Goal: Task Accomplishment & Management: Manage account settings

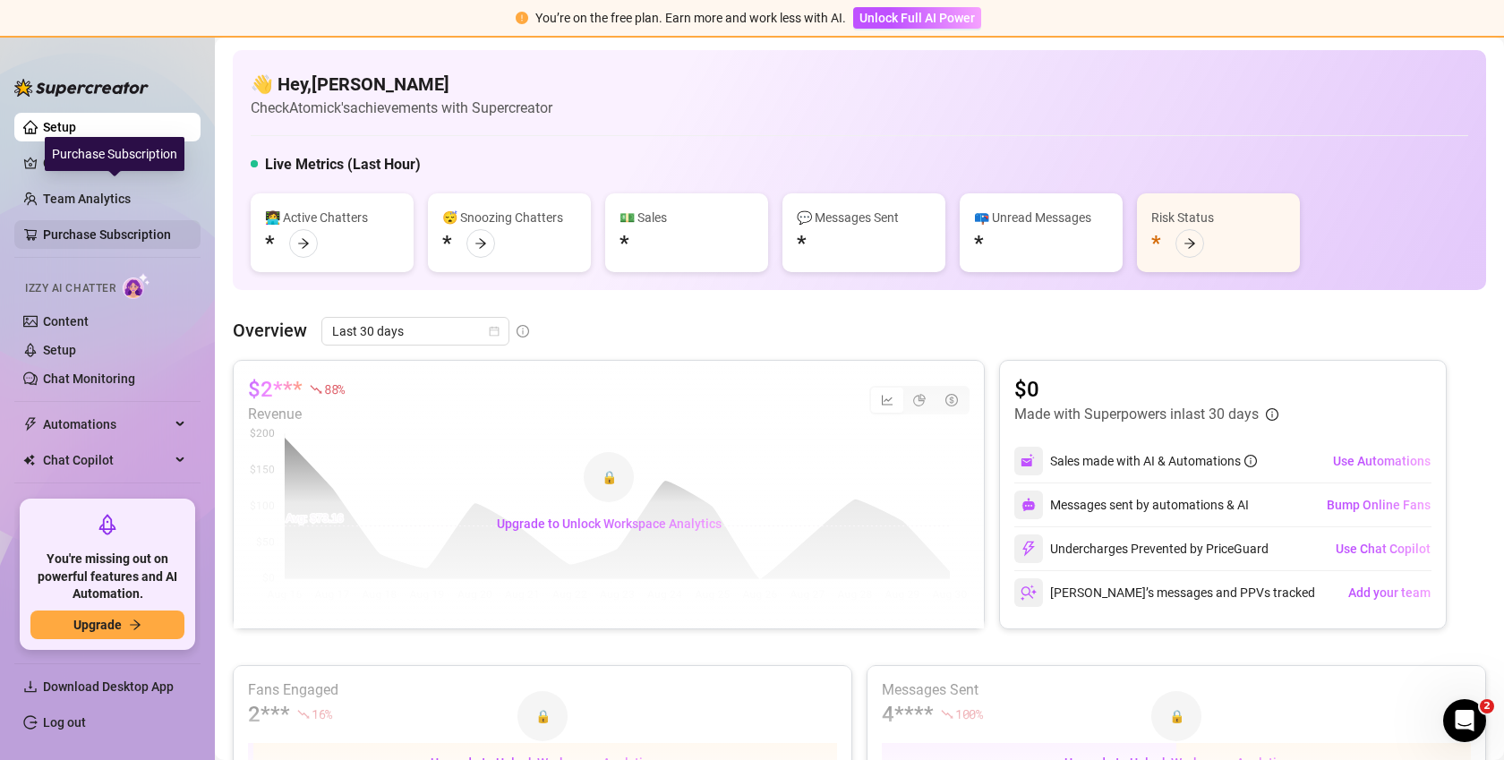
scroll to position [70, 0]
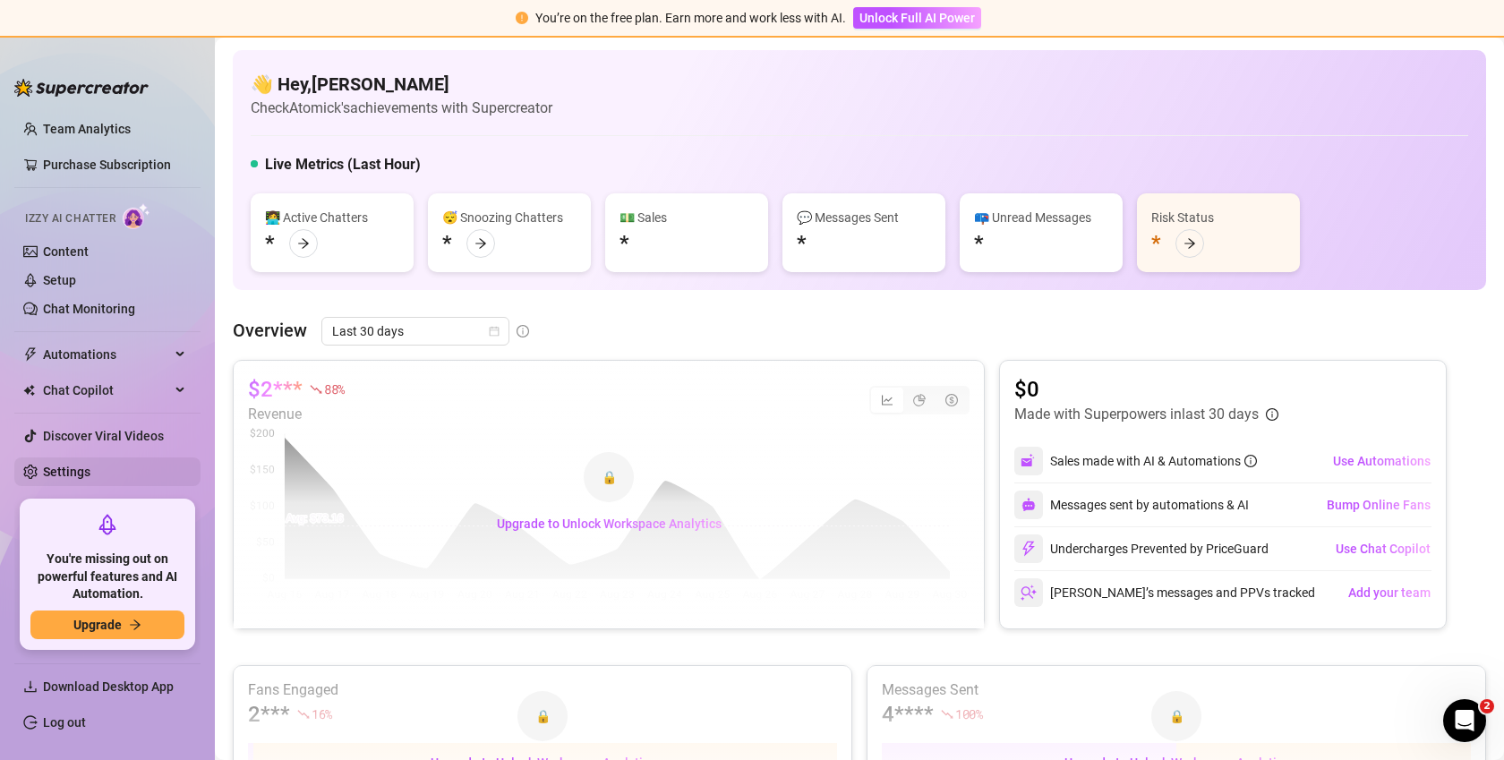
click at [73, 472] on link "Settings" at bounding box center [66, 472] width 47 height 14
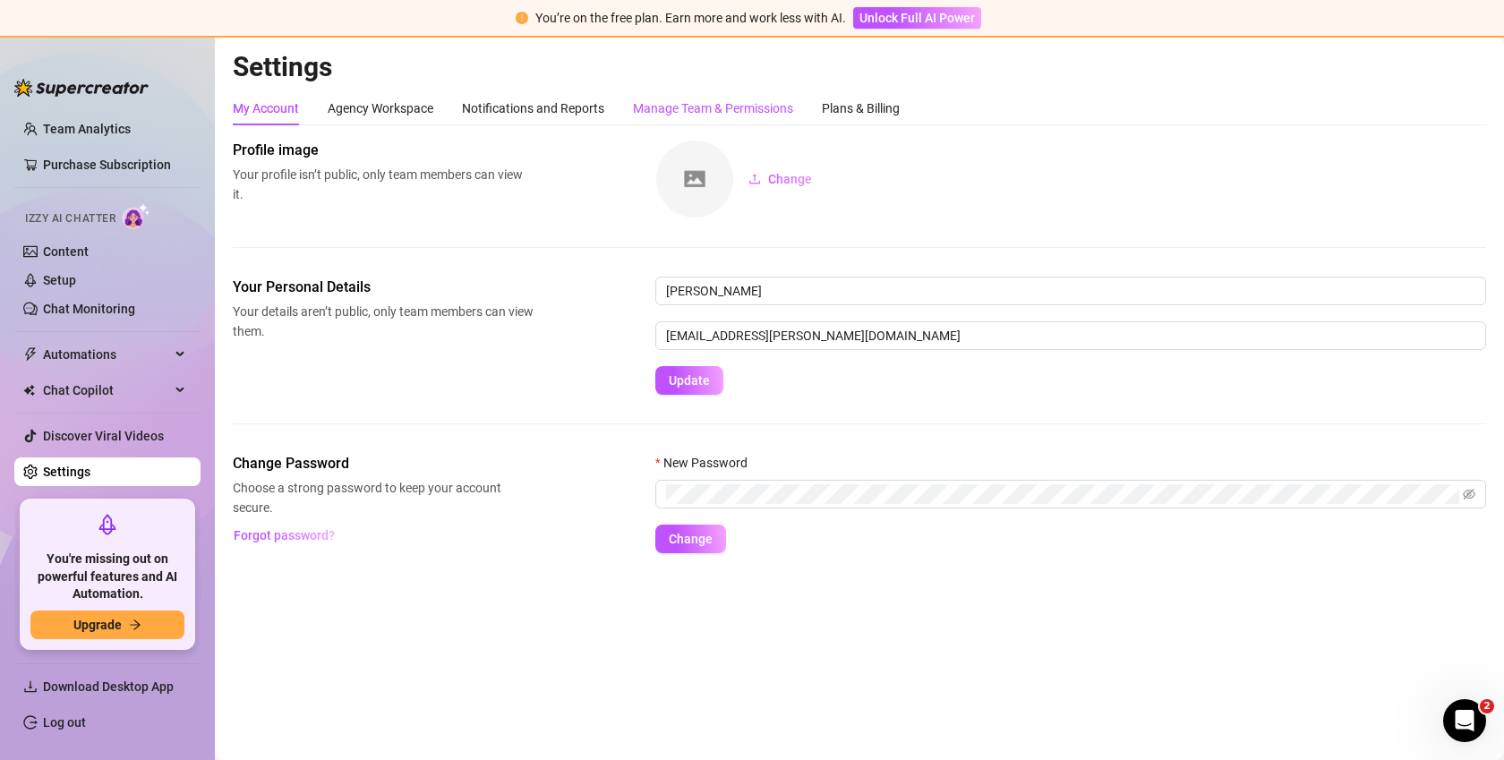
click at [654, 102] on div "Manage Team & Permissions" at bounding box center [713, 108] width 160 height 20
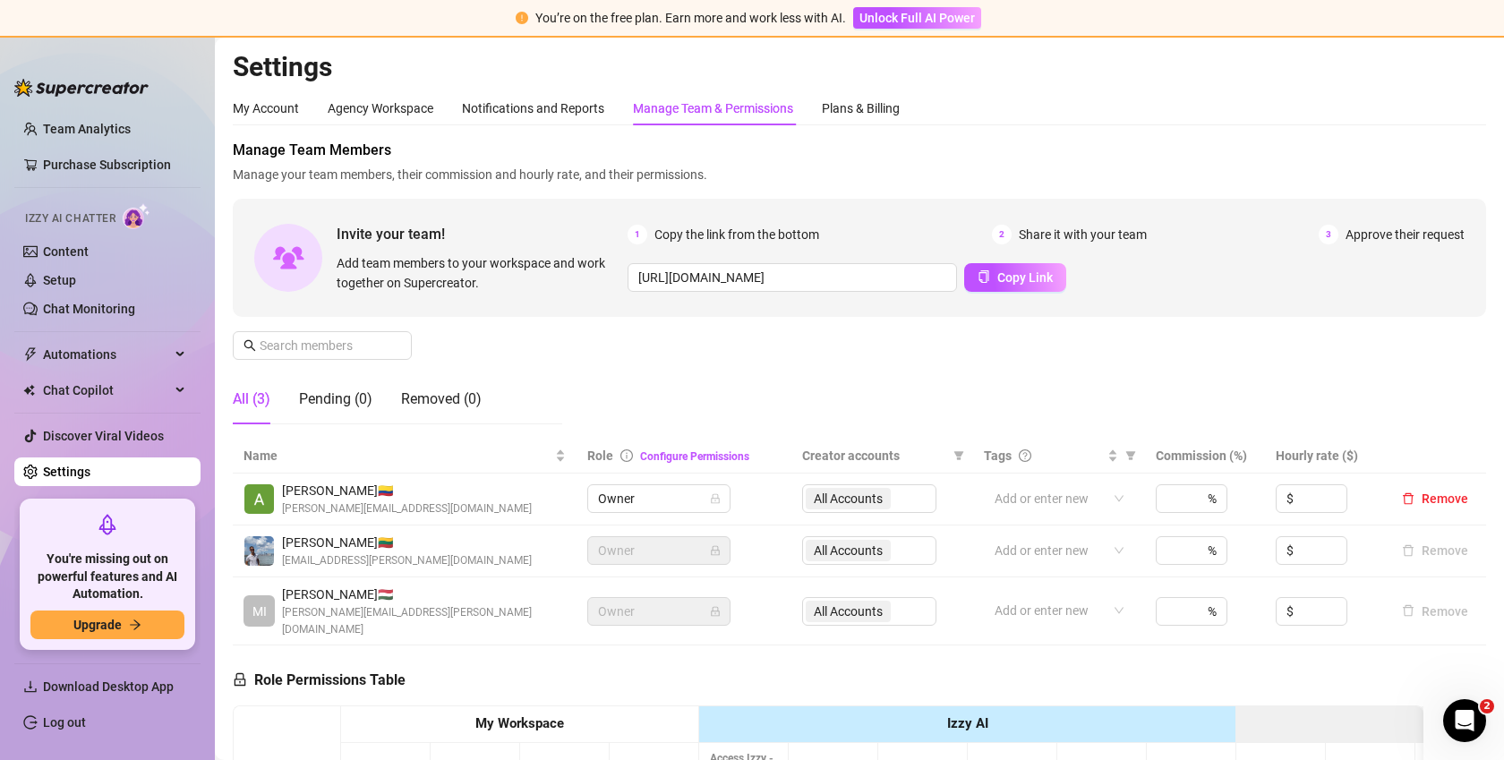
scroll to position [452, 0]
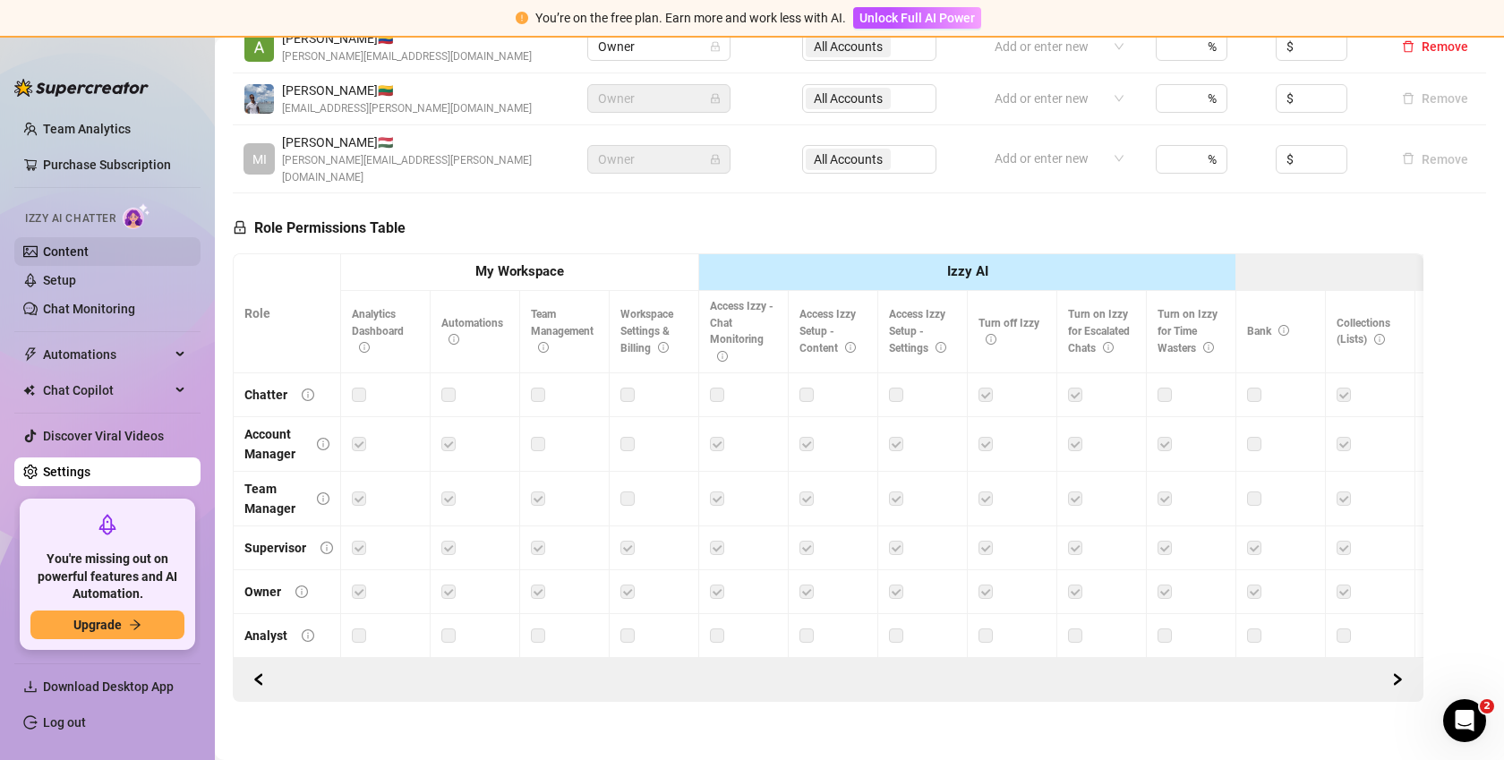
click at [67, 259] on link "Content" at bounding box center [66, 251] width 46 height 14
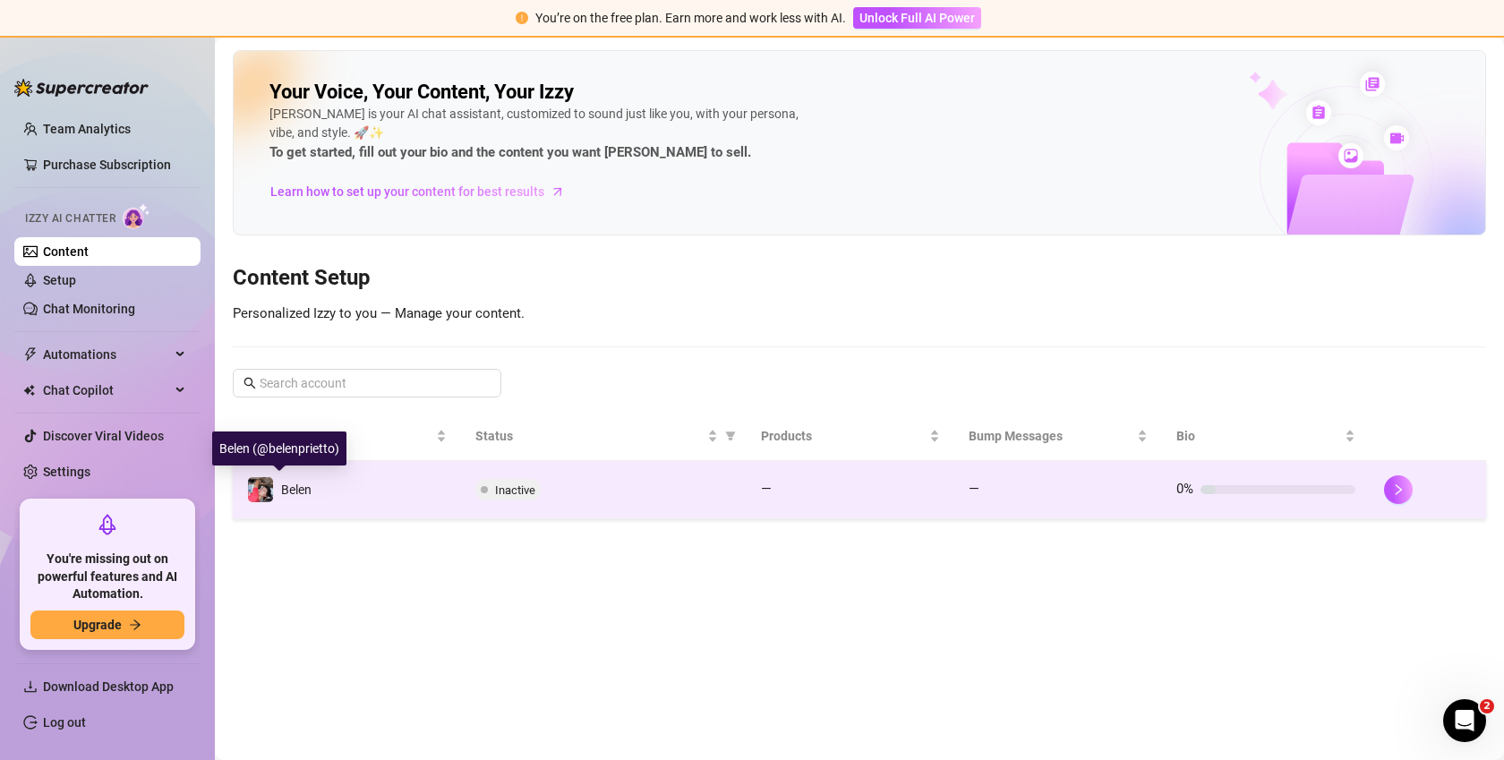
click at [295, 478] on div "Belen" at bounding box center [279, 489] width 64 height 27
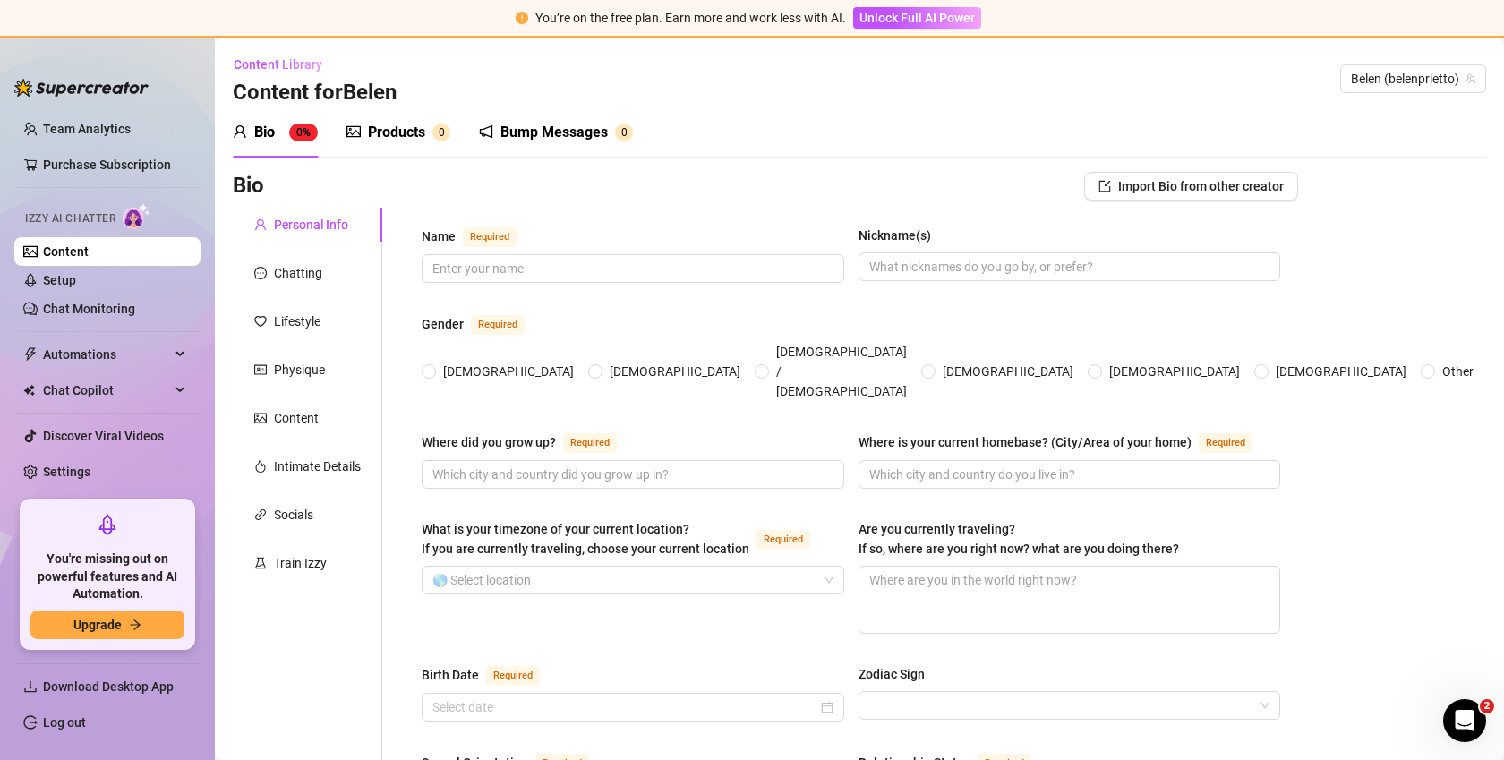
click at [412, 148] on div "Products 0" at bounding box center [399, 132] width 104 height 50
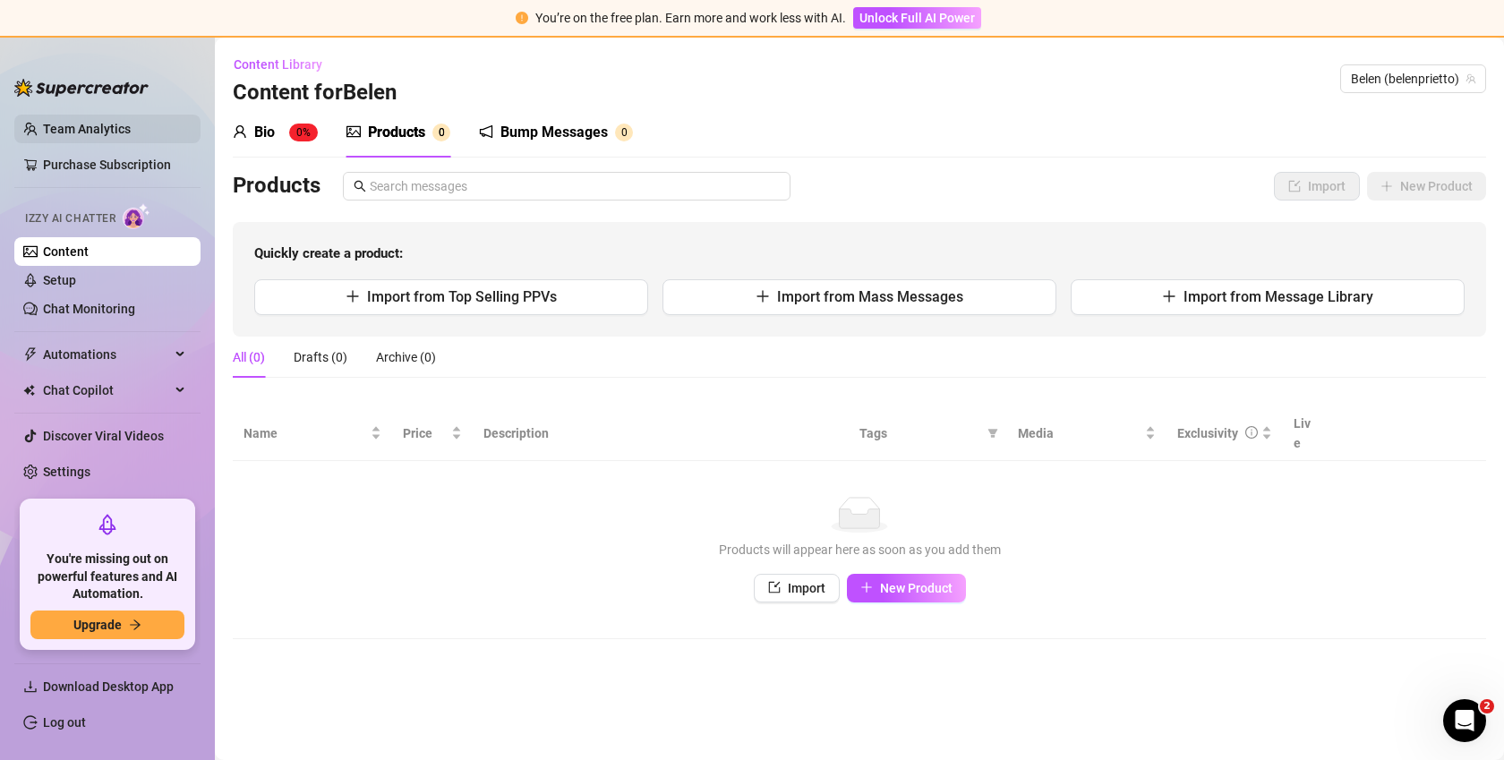
click at [57, 124] on link "Team Analytics" at bounding box center [87, 129] width 88 height 14
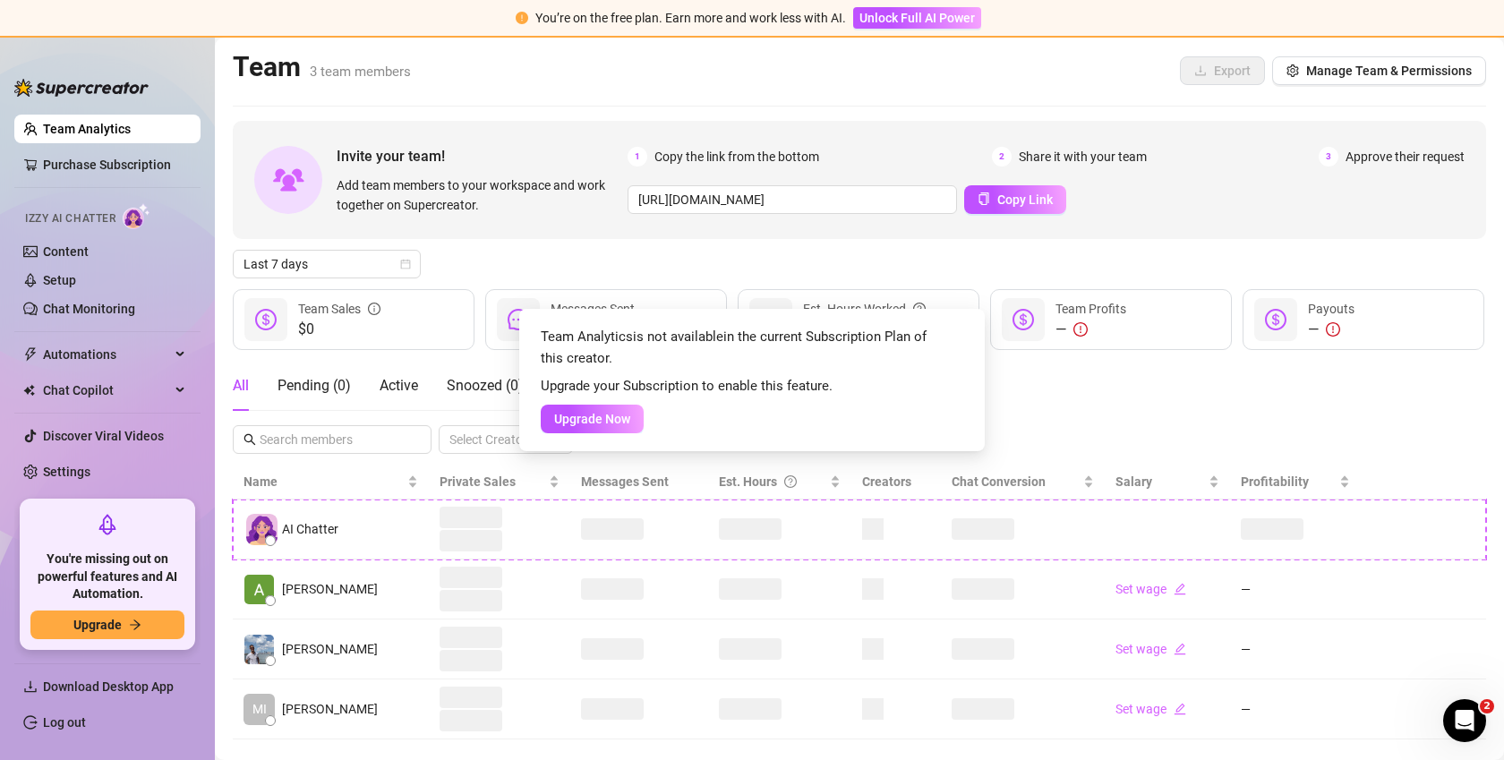
click at [285, 645] on div "Team Analytics is not available in the current Subscription Plan of this creato…" at bounding box center [752, 380] width 1504 height 760
click at [960, 336] on icon "close" at bounding box center [960, 334] width 14 height 14
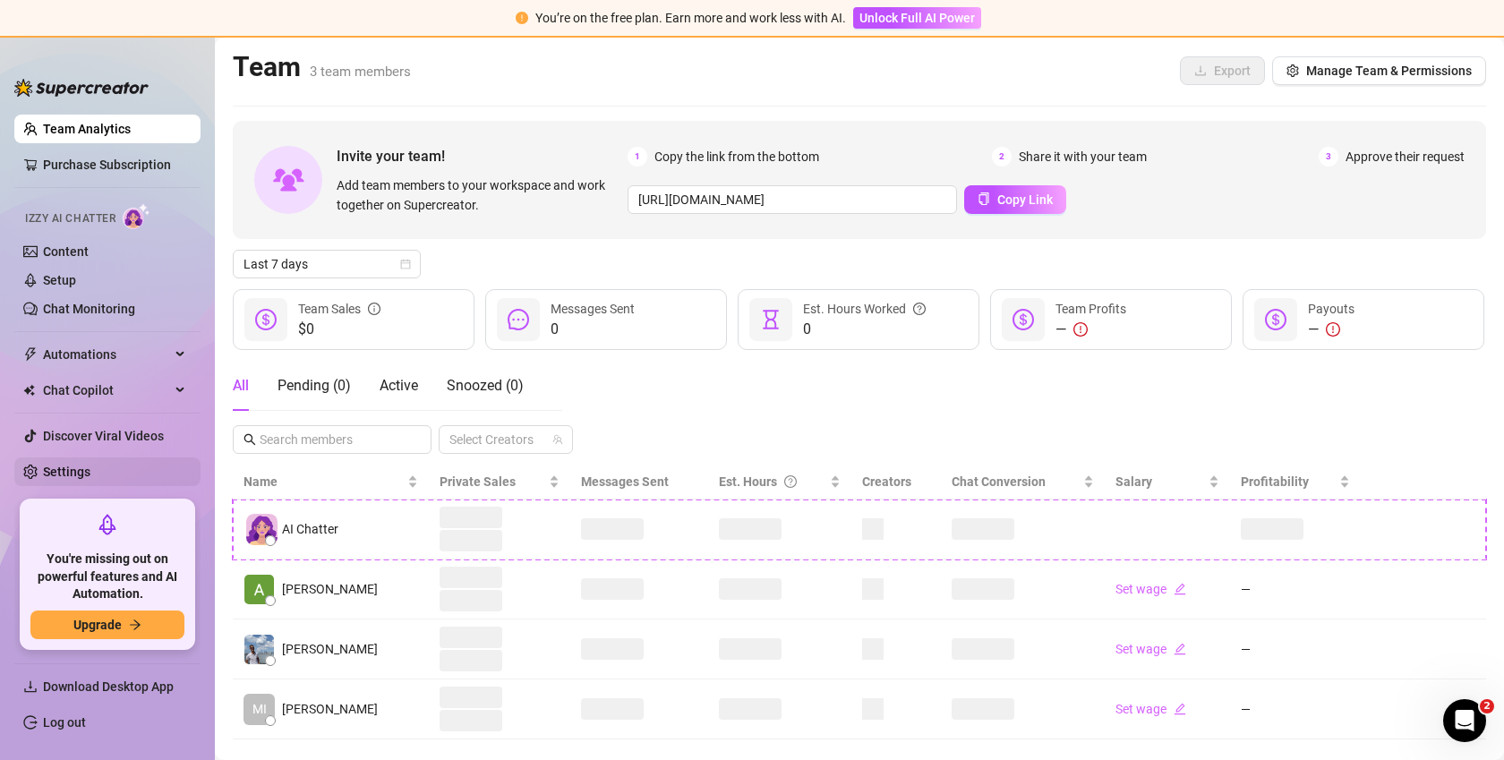
click at [90, 467] on link "Settings" at bounding box center [66, 472] width 47 height 14
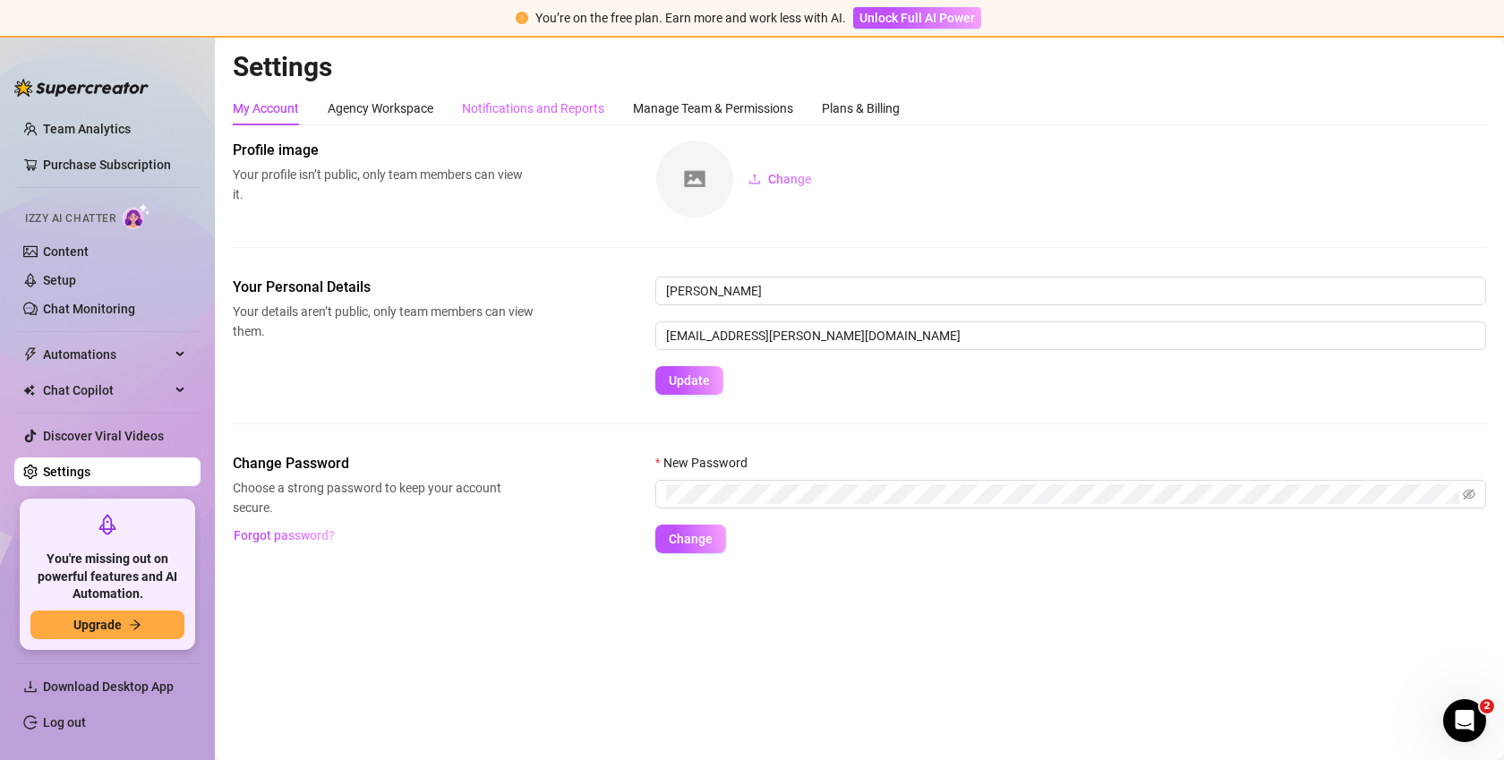
click at [535, 124] on div "Notifications and Reports" at bounding box center [533, 108] width 142 height 34
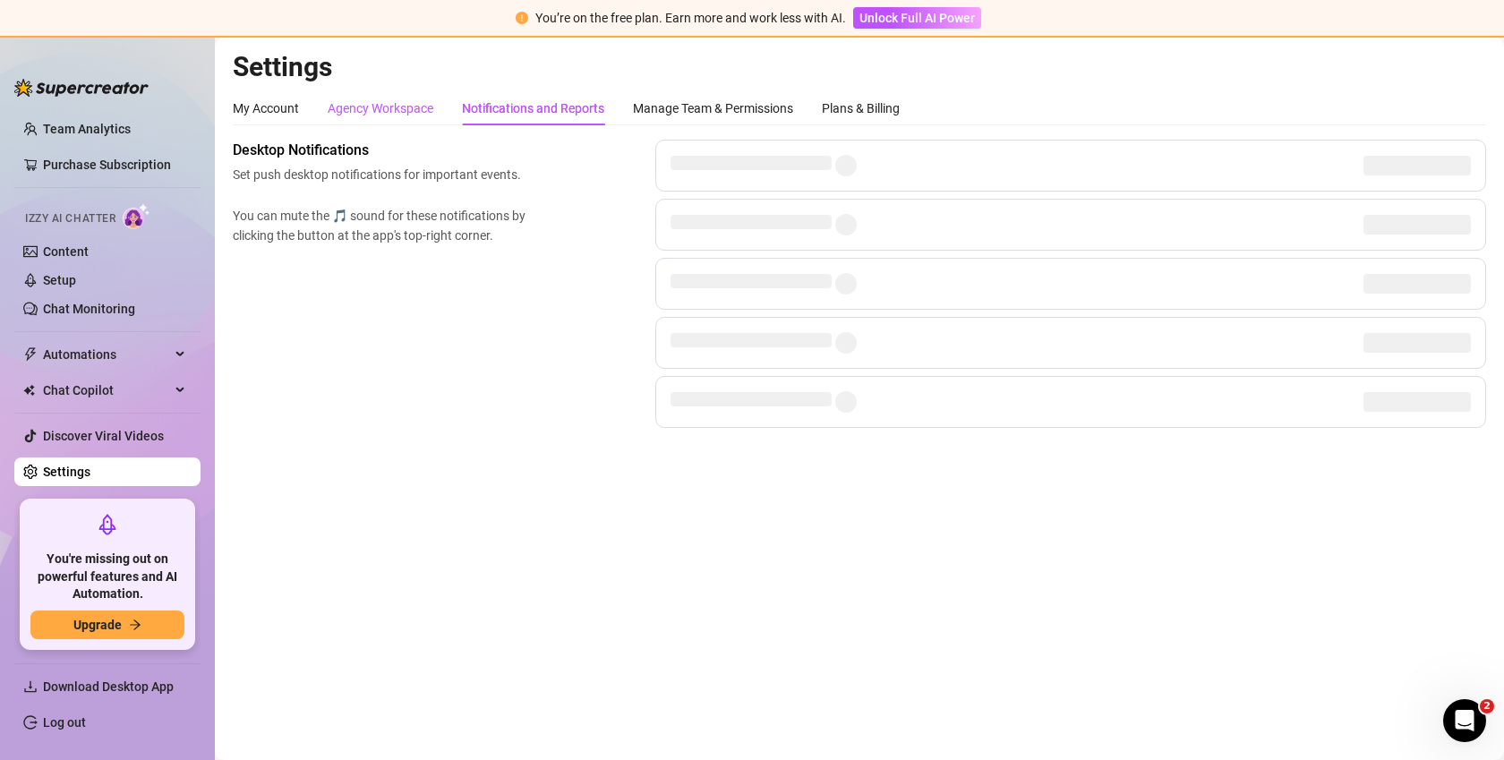
click at [414, 111] on div "Agency Workspace" at bounding box center [381, 108] width 106 height 20
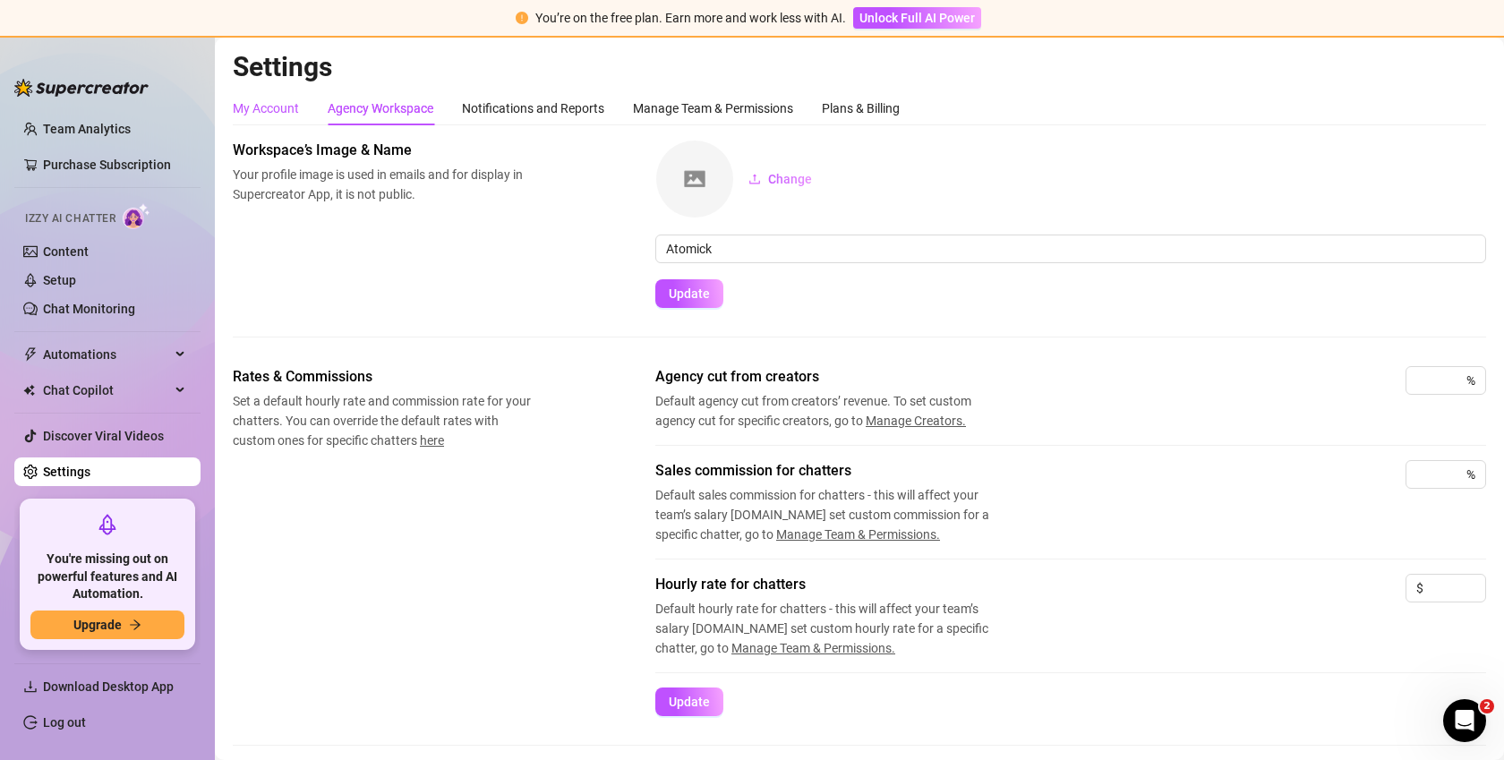
click at [244, 108] on div "My Account" at bounding box center [266, 108] width 66 height 20
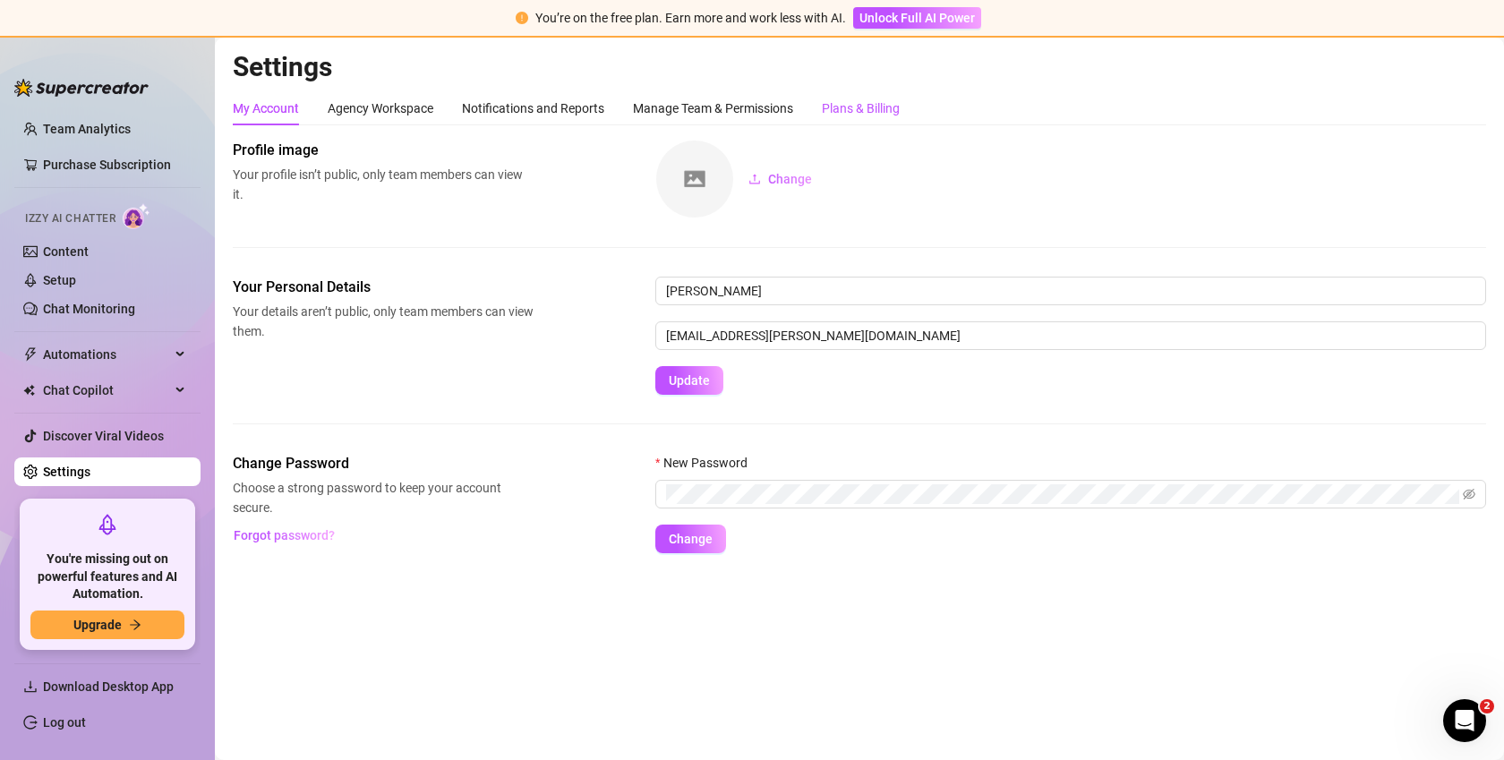
click at [828, 114] on div "Plans & Billing" at bounding box center [861, 108] width 78 height 20
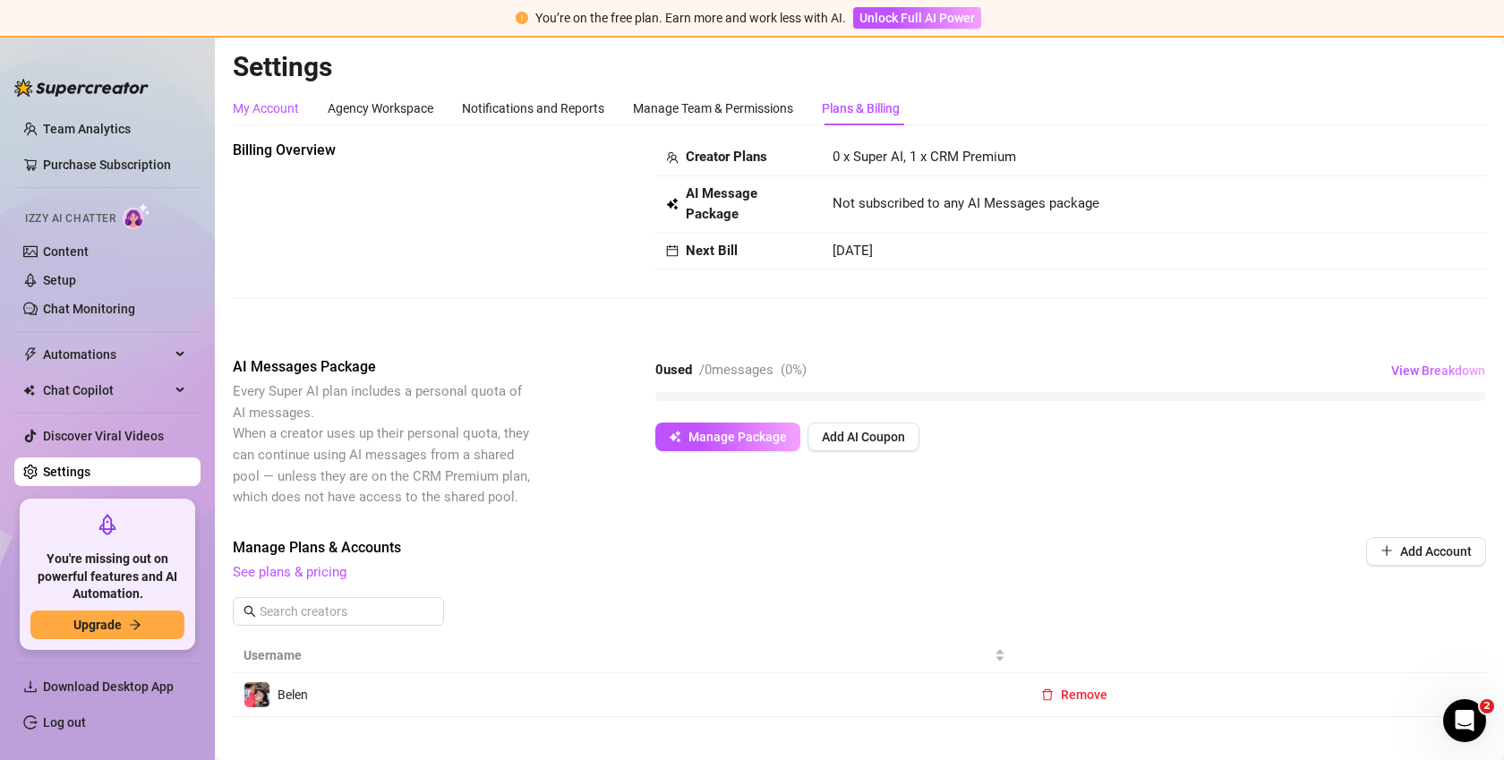
click at [287, 106] on div "My Account" at bounding box center [266, 108] width 66 height 20
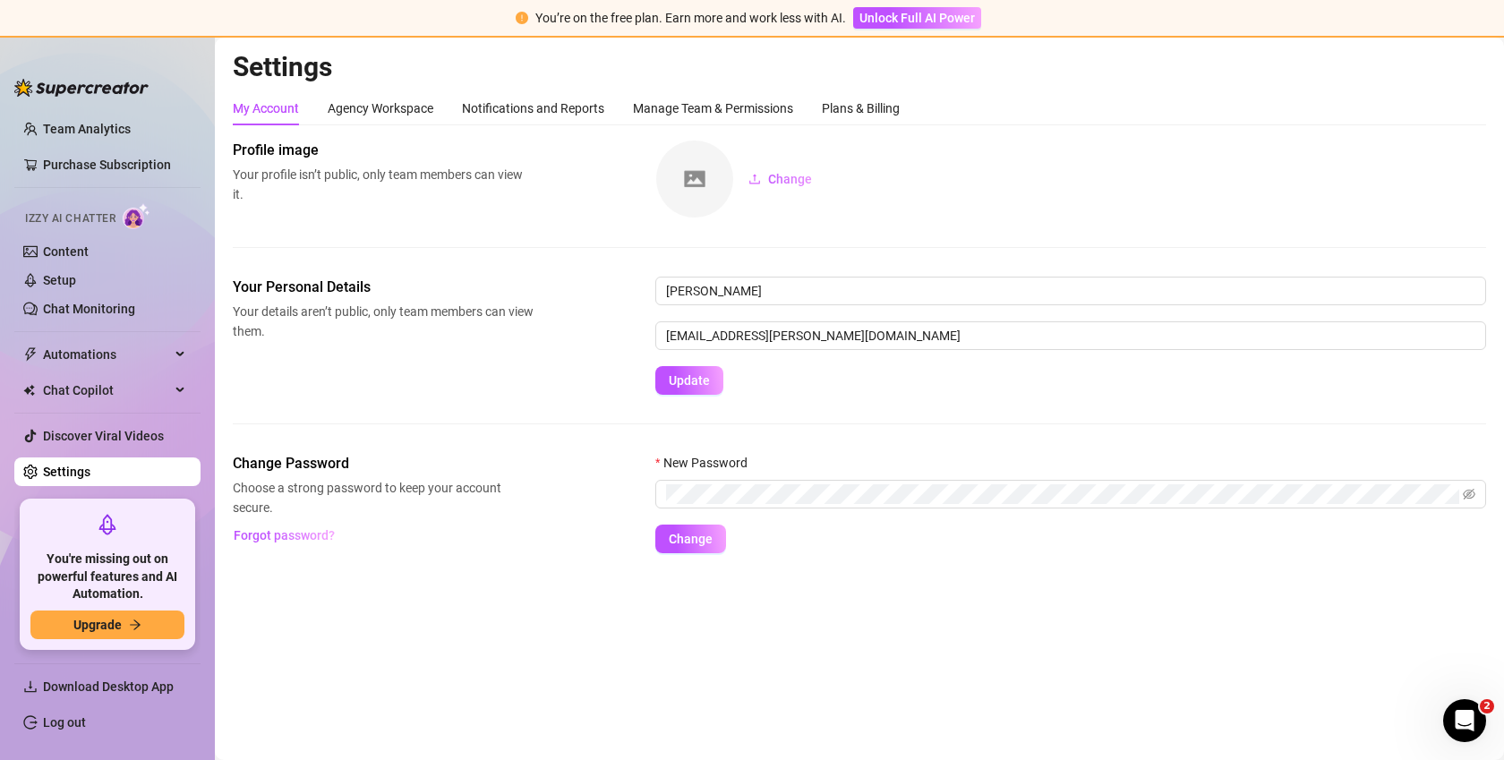
click at [815, 112] on div "My Account Agency Workspace Notifications and Reports Manage Team & Permissions…" at bounding box center [566, 108] width 667 height 34
click at [819, 112] on div "My Account Agency Workspace Notifications and Reports Manage Team & Permissions…" at bounding box center [566, 108] width 667 height 34
click at [835, 112] on div "Plans & Billing" at bounding box center [861, 108] width 78 height 20
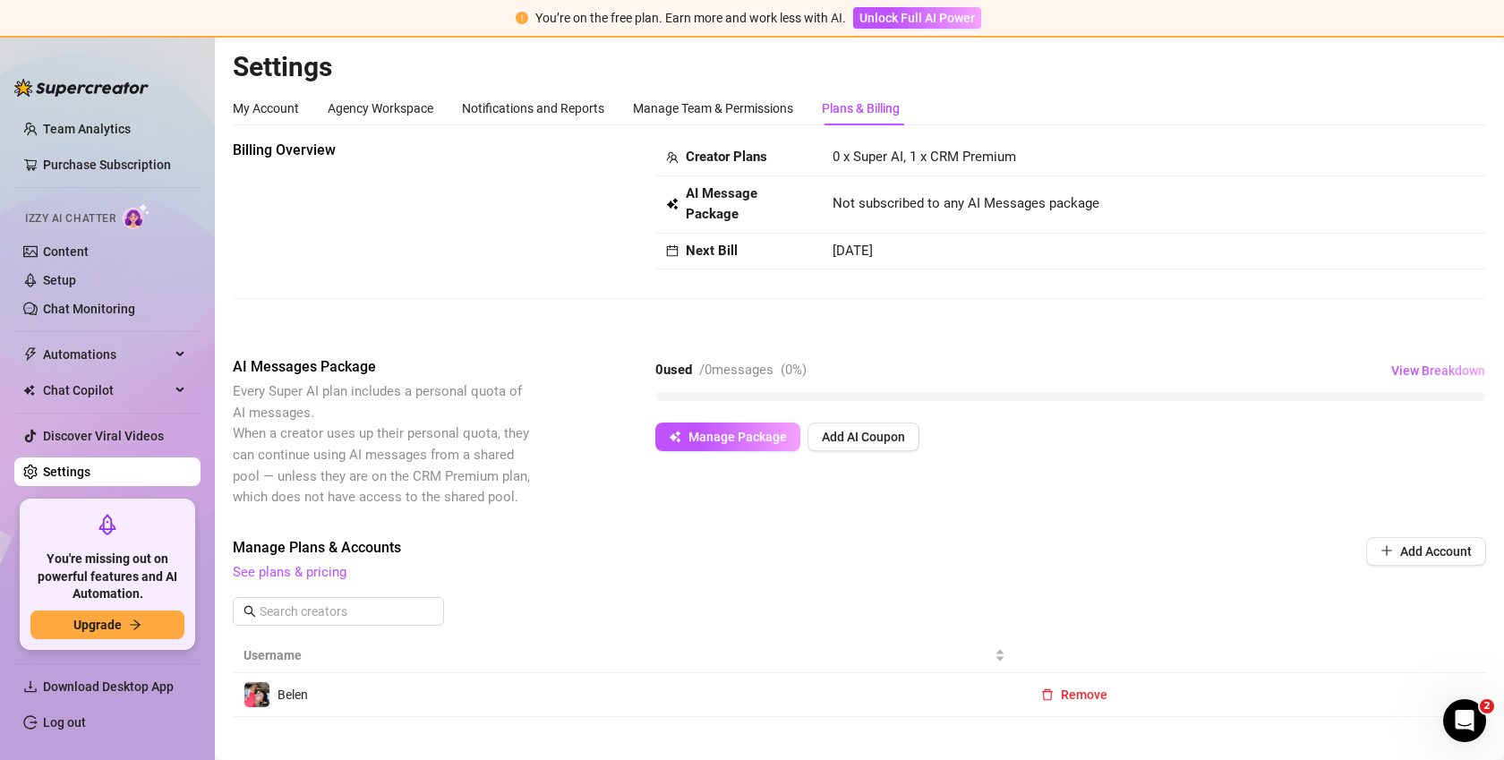
scroll to position [32, 0]
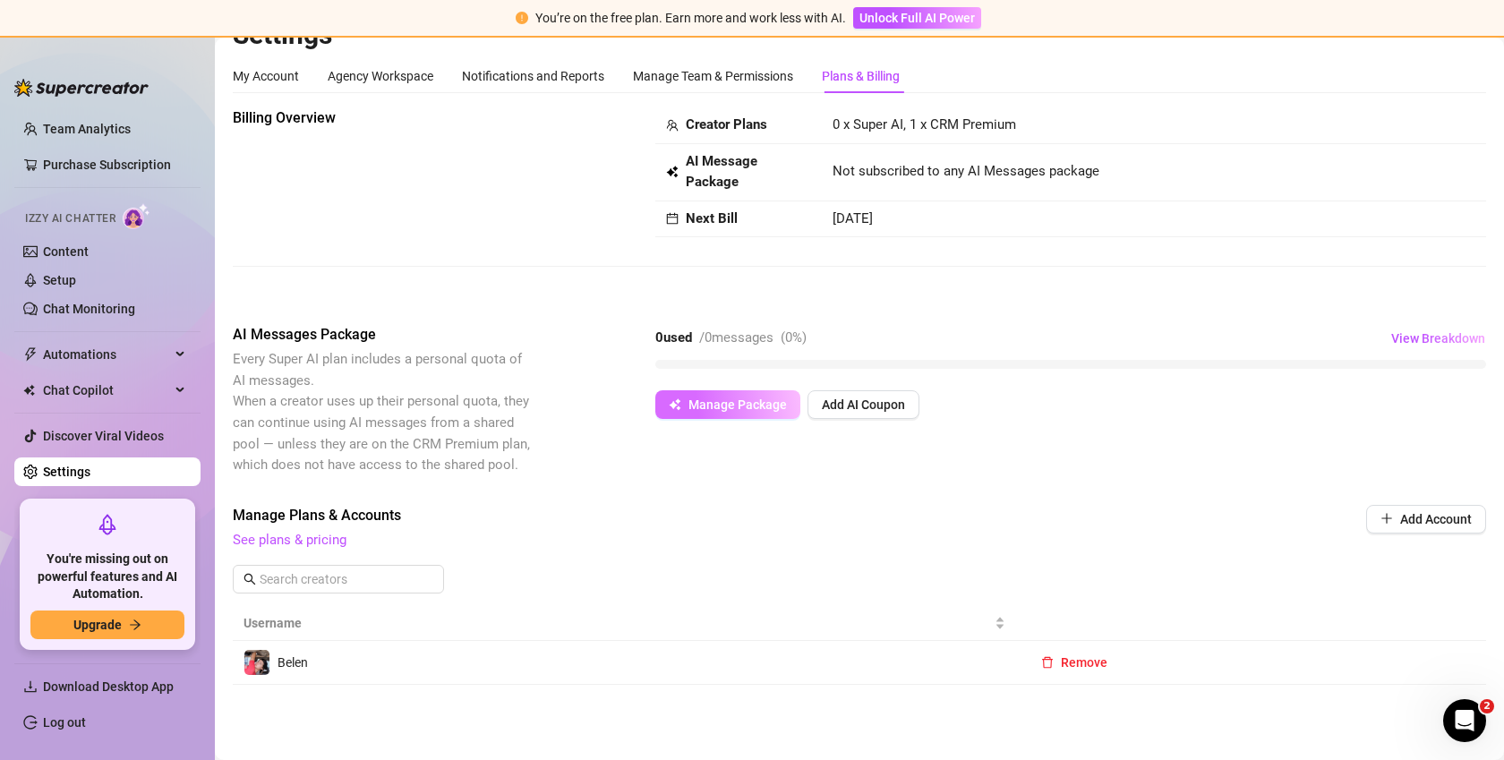
click at [675, 408] on icon "button" at bounding box center [675, 404] width 13 height 13
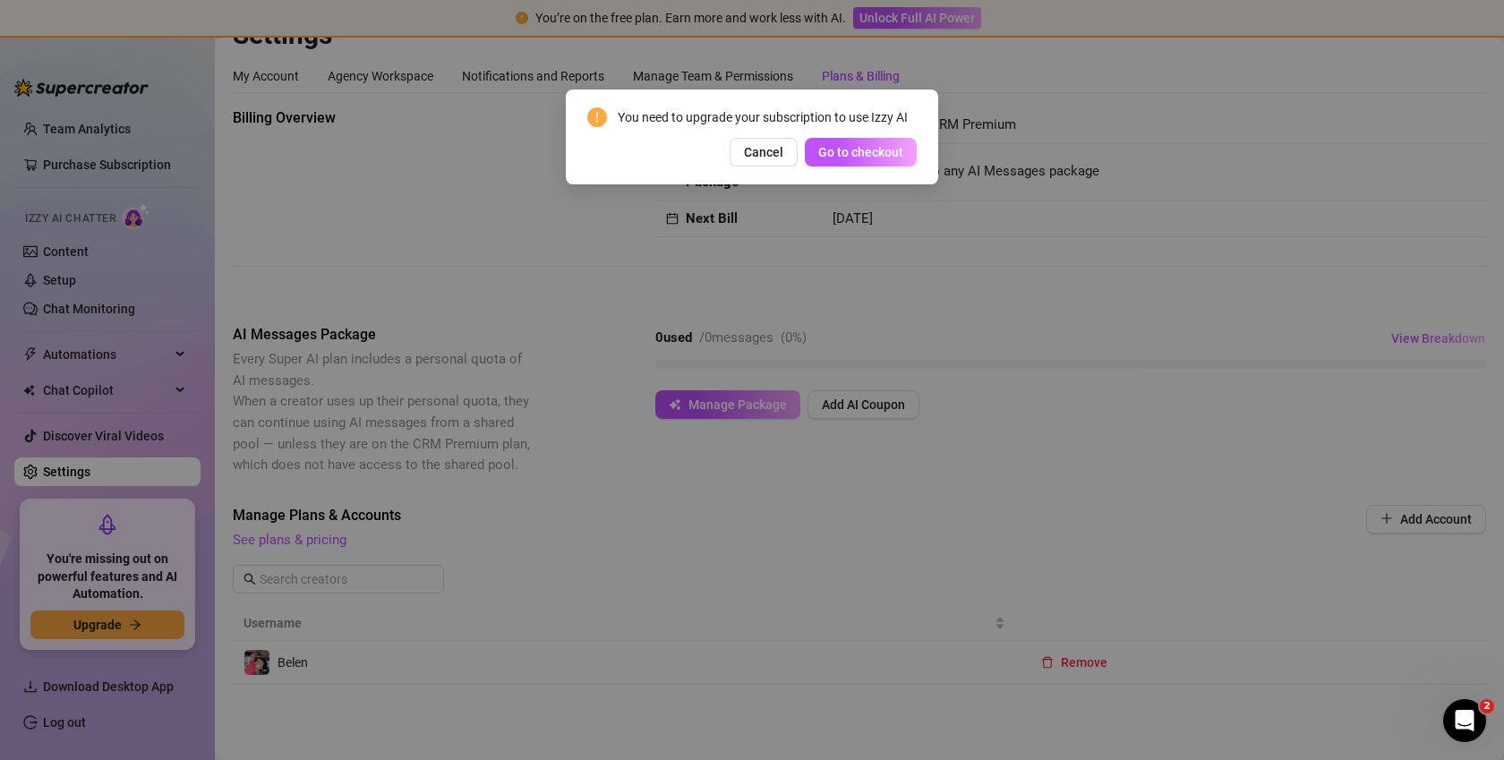
click at [765, 348] on div "You need to upgrade your subscription to use Izzy AI Cancel Go to checkout" at bounding box center [752, 380] width 1504 height 760
click at [751, 143] on button "Cancel" at bounding box center [764, 152] width 68 height 29
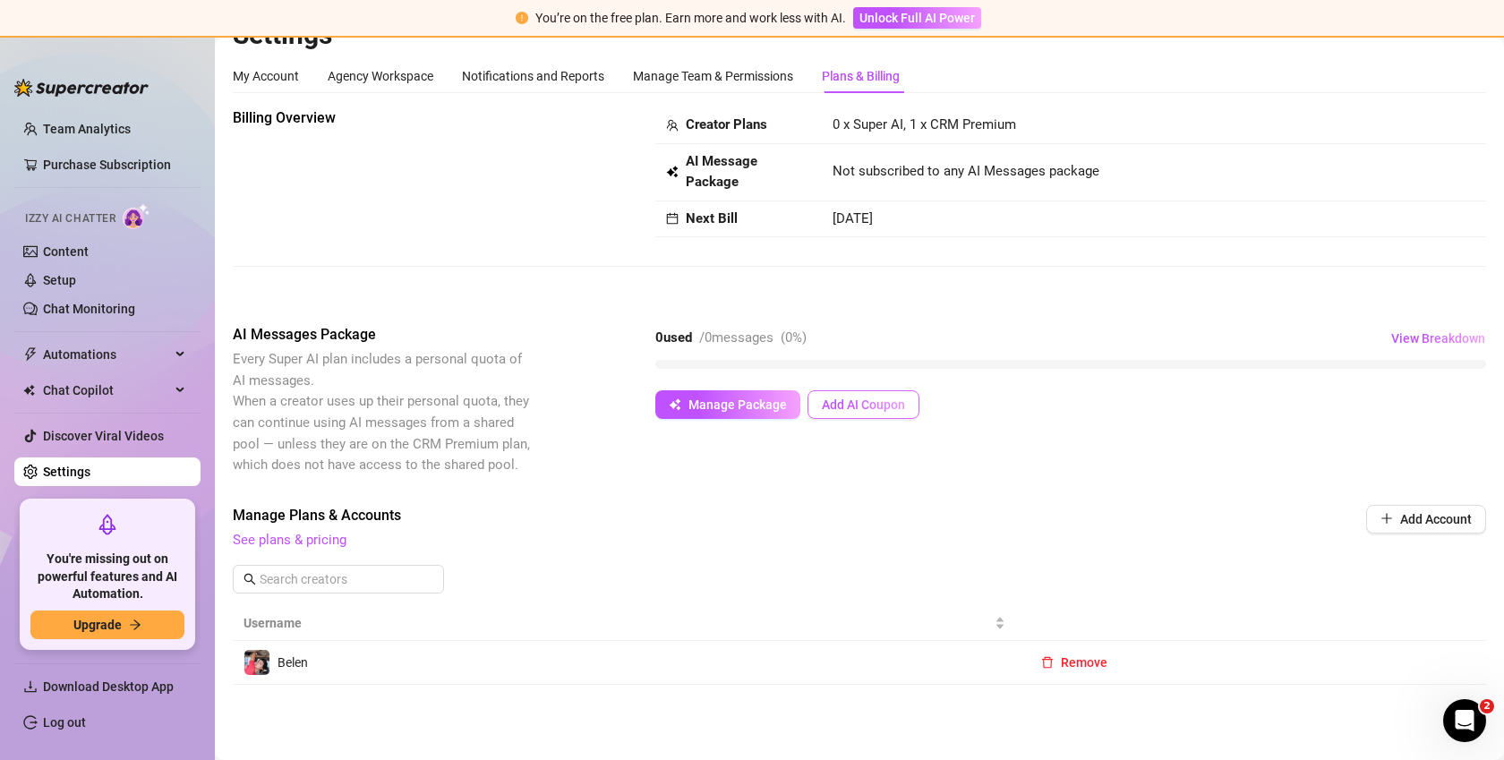
click at [832, 407] on span "Add AI Coupon" at bounding box center [863, 405] width 83 height 14
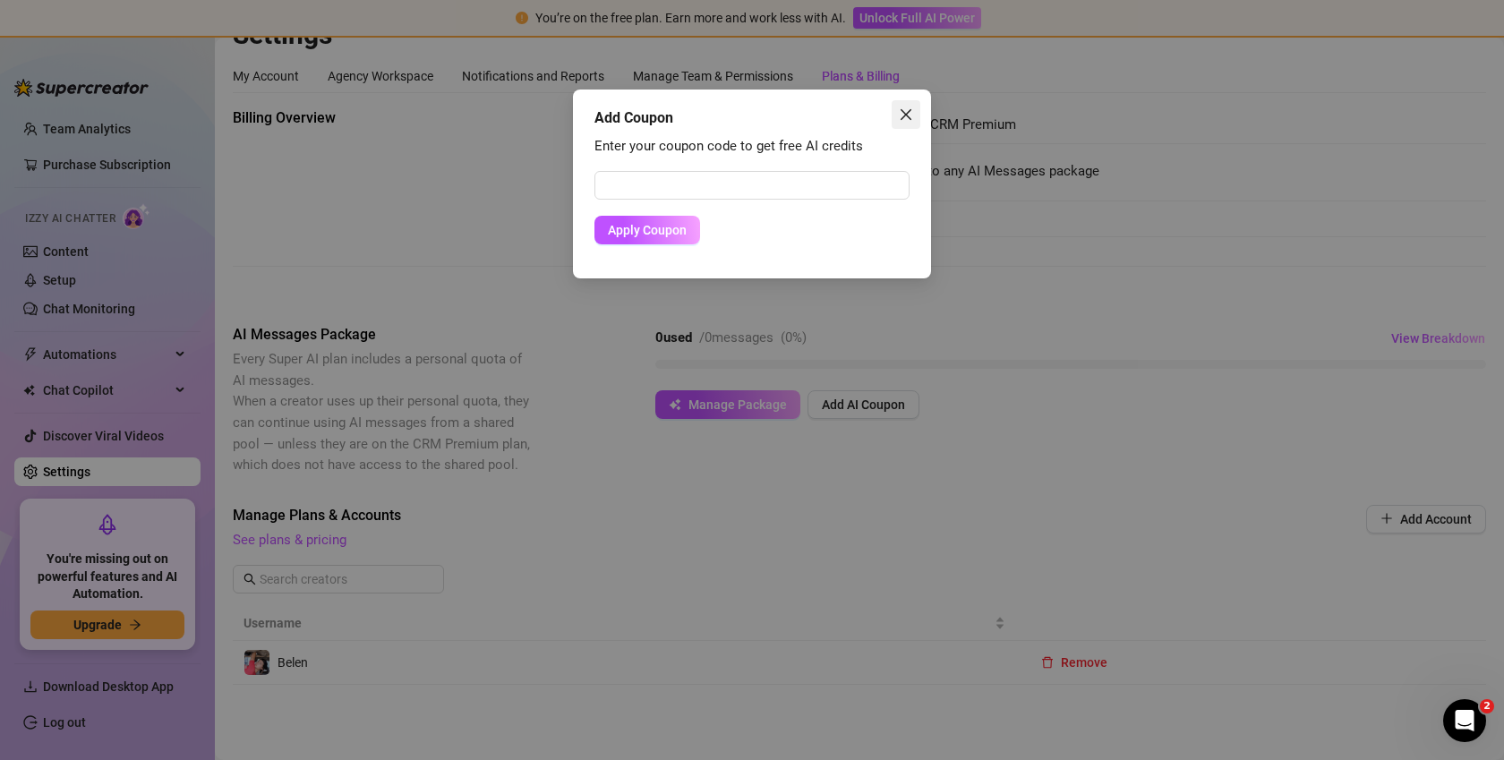
click at [913, 116] on span "Close" at bounding box center [906, 114] width 29 height 14
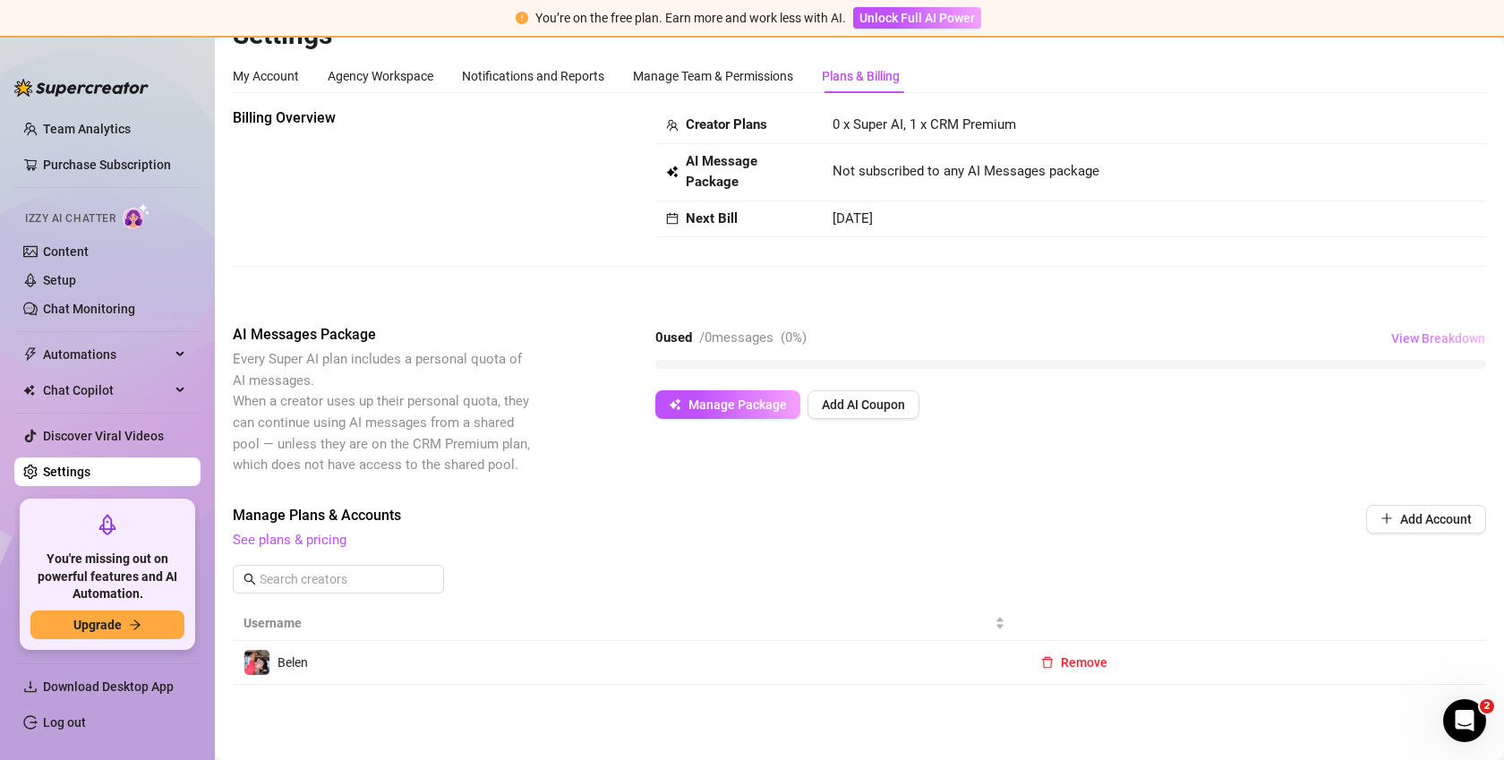
click at [1443, 329] on button "View Breakdown" at bounding box center [1439, 338] width 96 height 29
click at [97, 390] on span "Chat Copilot" at bounding box center [106, 390] width 127 height 29
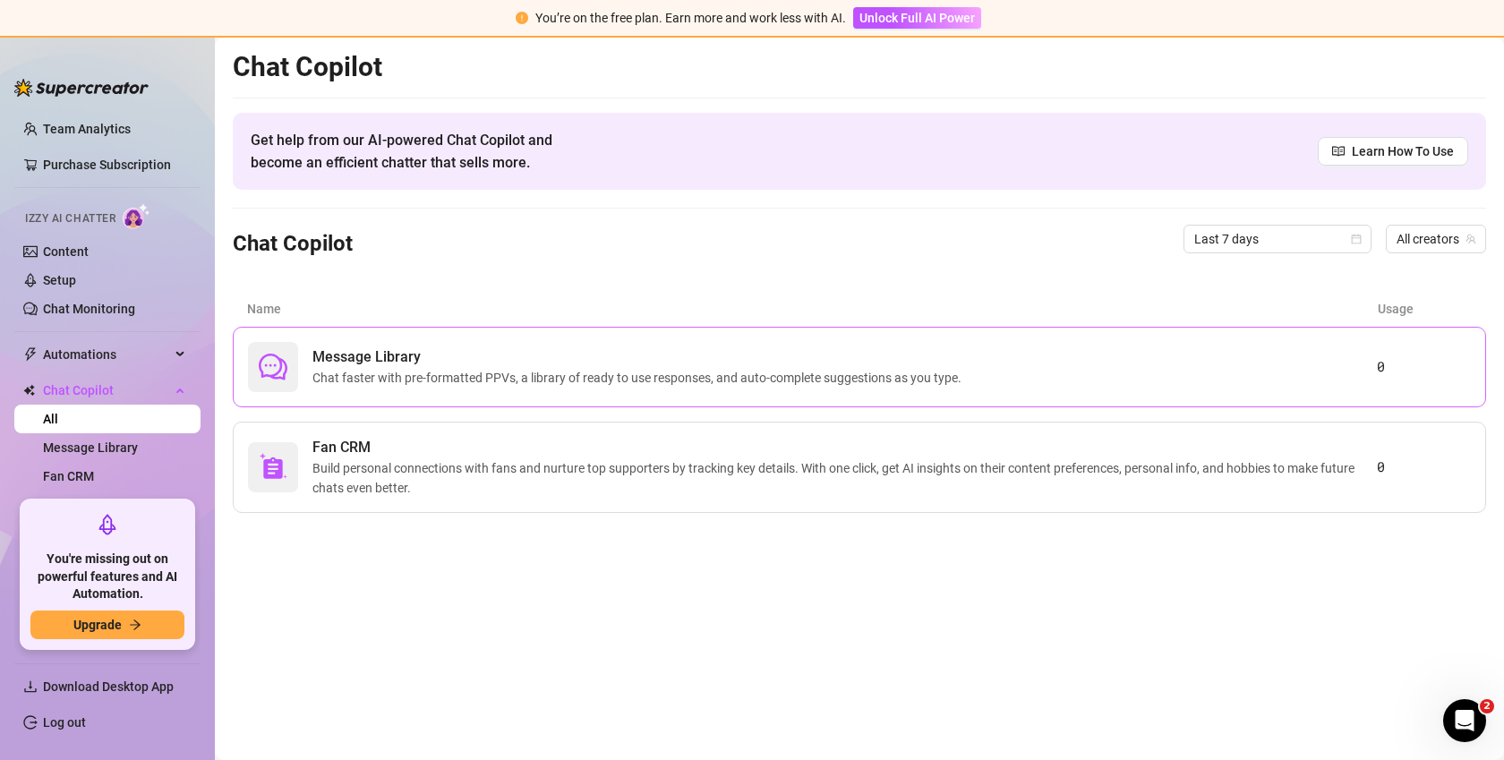
click at [387, 342] on div "Message Library Chat faster with pre-formatted PPVs, a library of ready to use …" at bounding box center [812, 367] width 1129 height 50
click at [540, 473] on span "Build personal connections with fans and nurture top supporters by tracking key…" at bounding box center [845, 477] width 1065 height 39
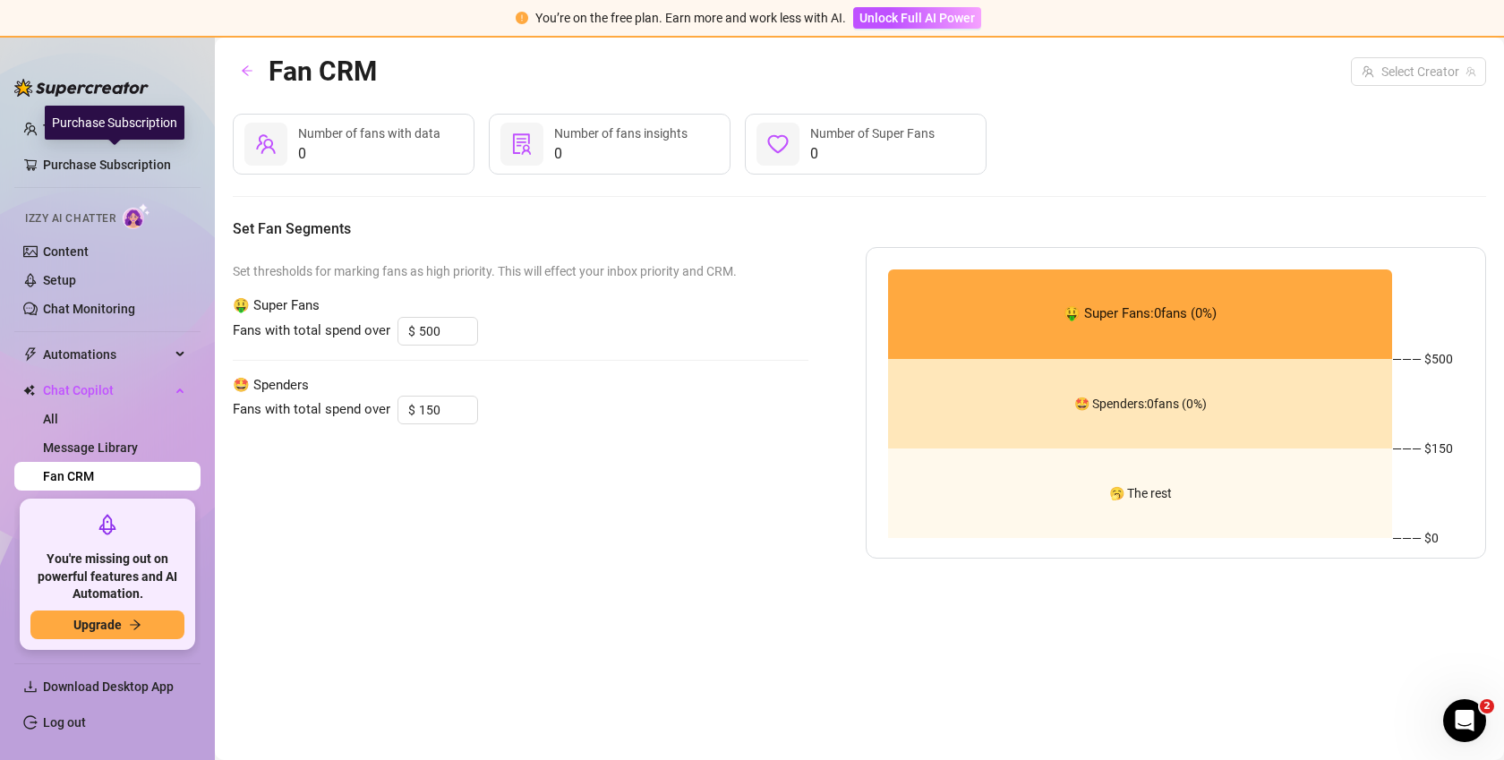
click at [83, 84] on img at bounding box center [81, 88] width 134 height 18
click at [30, 84] on img at bounding box center [81, 88] width 134 height 18
click at [60, 135] on link "Team Analytics" at bounding box center [87, 129] width 88 height 14
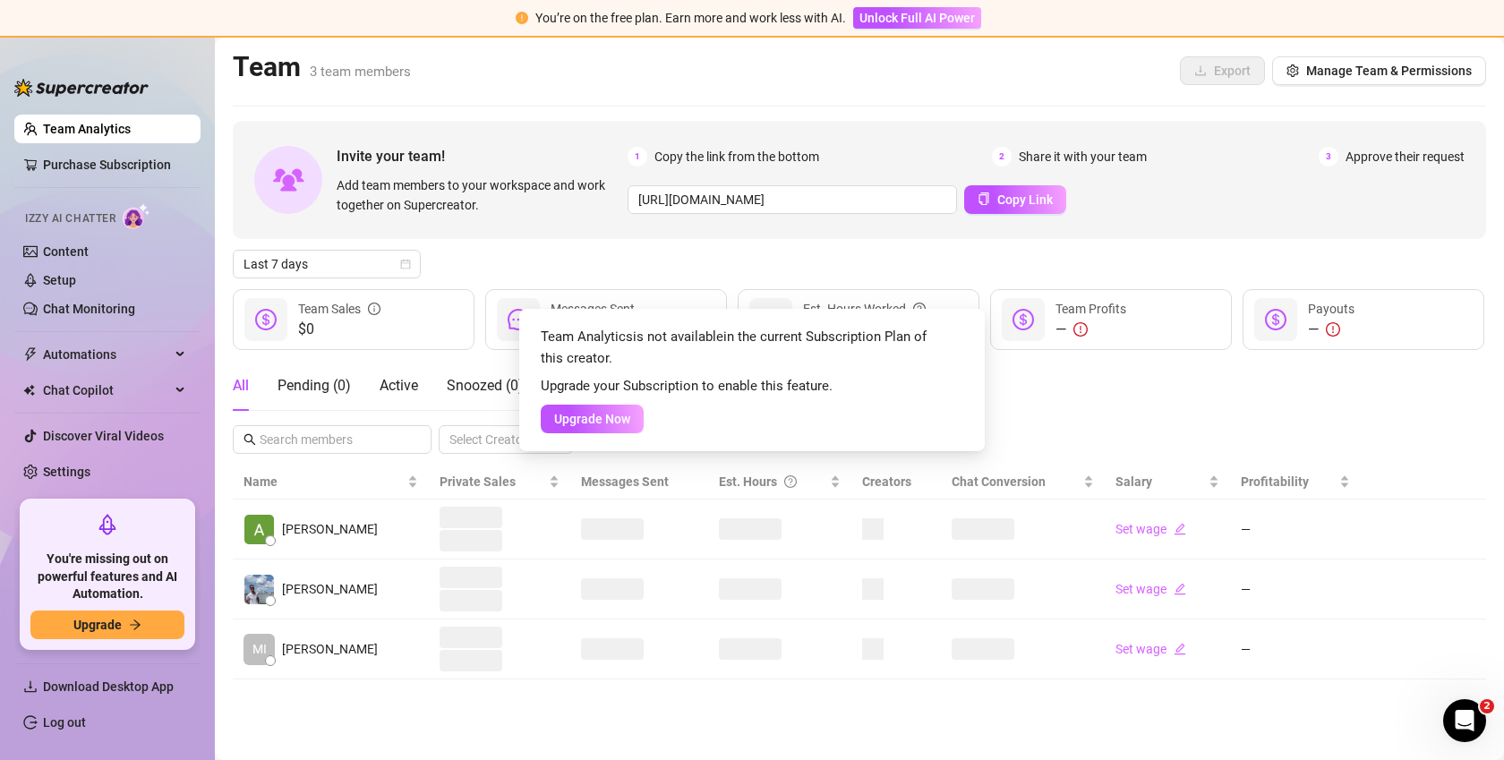
click at [299, 578] on div "Team Analytics is not available in the current Subscription Plan of this creato…" at bounding box center [752, 380] width 1504 height 760
click at [299, 593] on div "Team Analytics is not available in the current Subscription Plan of this creato…" at bounding box center [752, 380] width 1504 height 760
click at [61, 257] on div "Team Analytics is not available in the current Subscription Plan of this creato…" at bounding box center [752, 380] width 1504 height 760
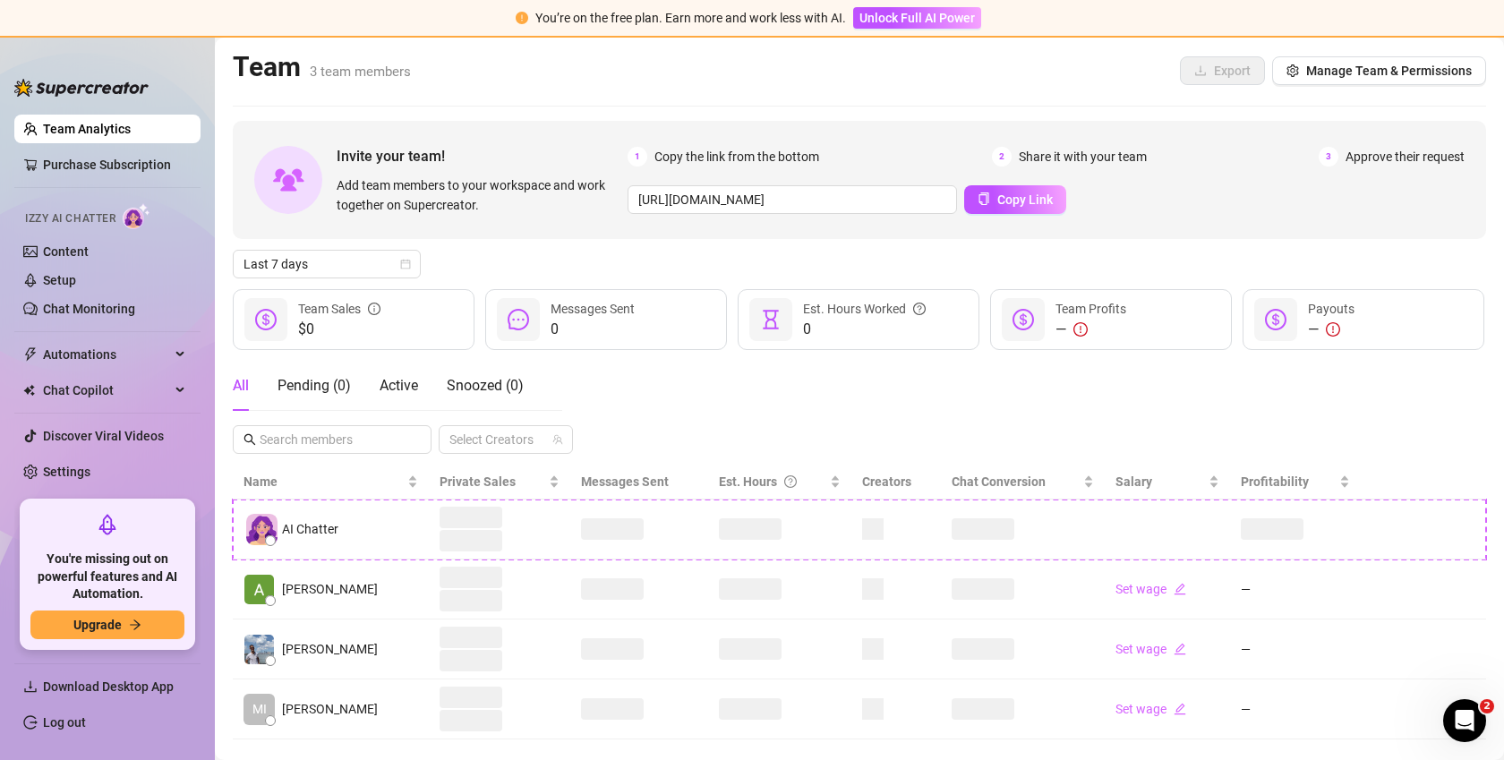
click at [61, 257] on link "Content" at bounding box center [66, 251] width 46 height 14
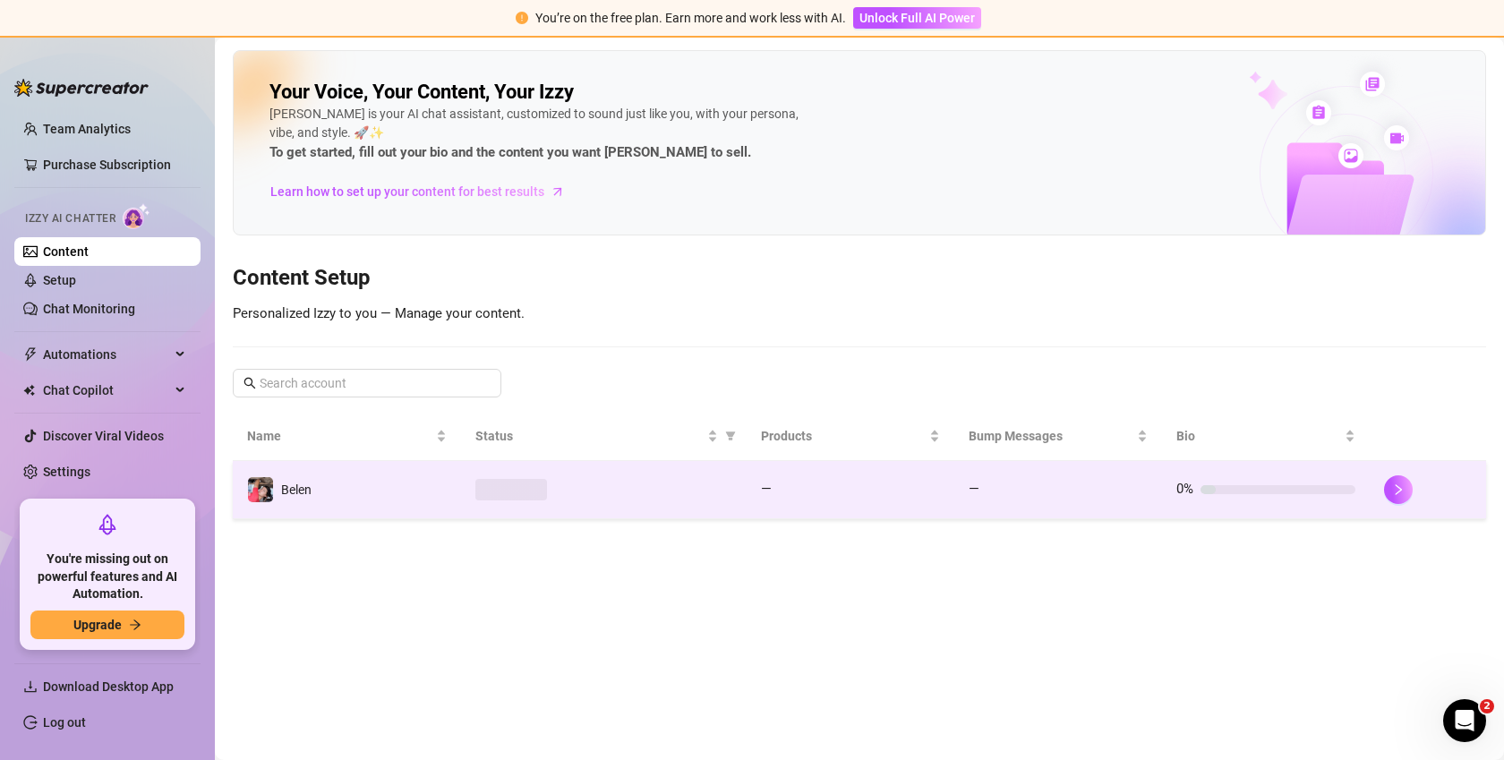
click at [304, 499] on div "Belen" at bounding box center [296, 490] width 30 height 20
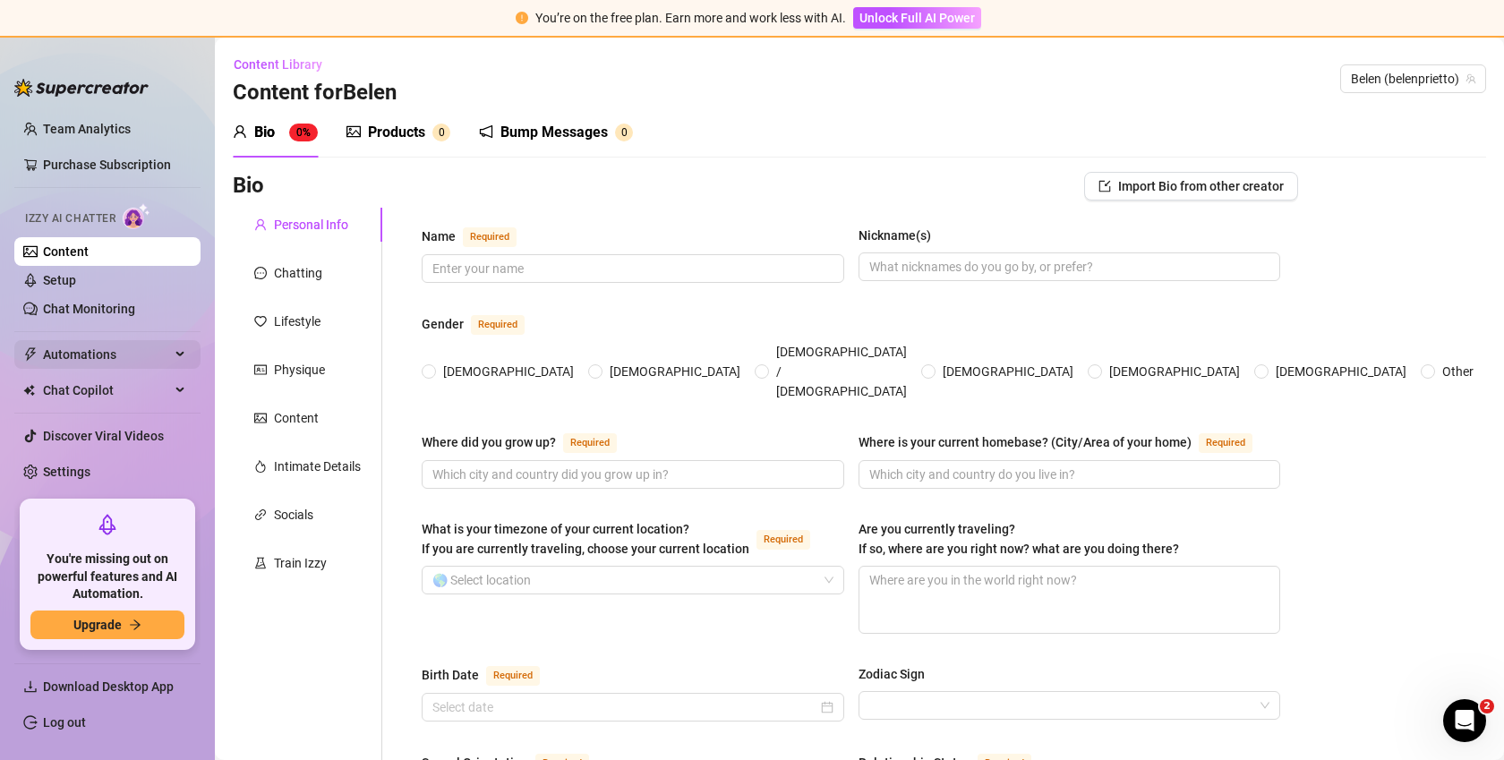
click at [104, 349] on span "Automations" at bounding box center [106, 354] width 127 height 29
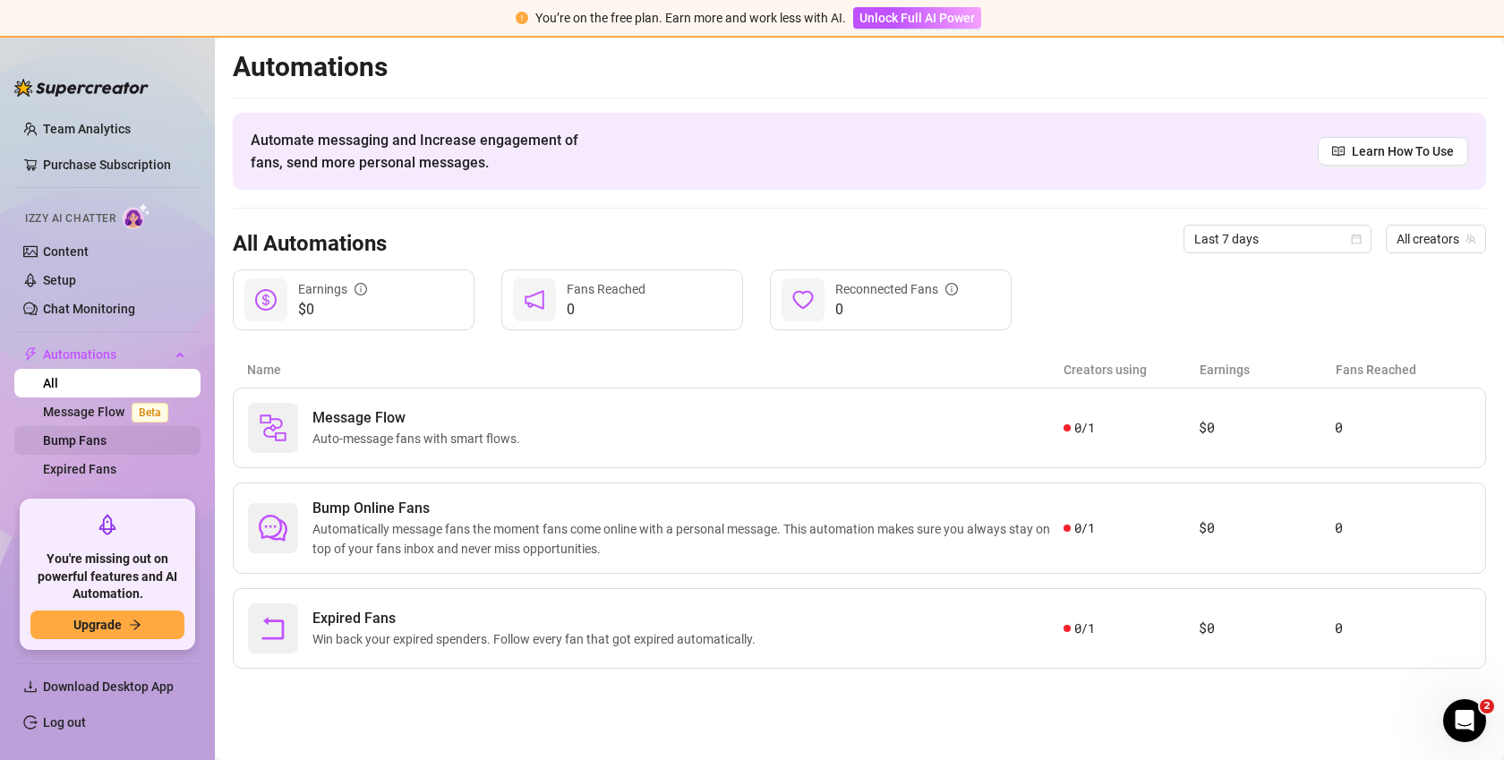
click at [98, 433] on link "Bump Fans" at bounding box center [75, 440] width 64 height 14
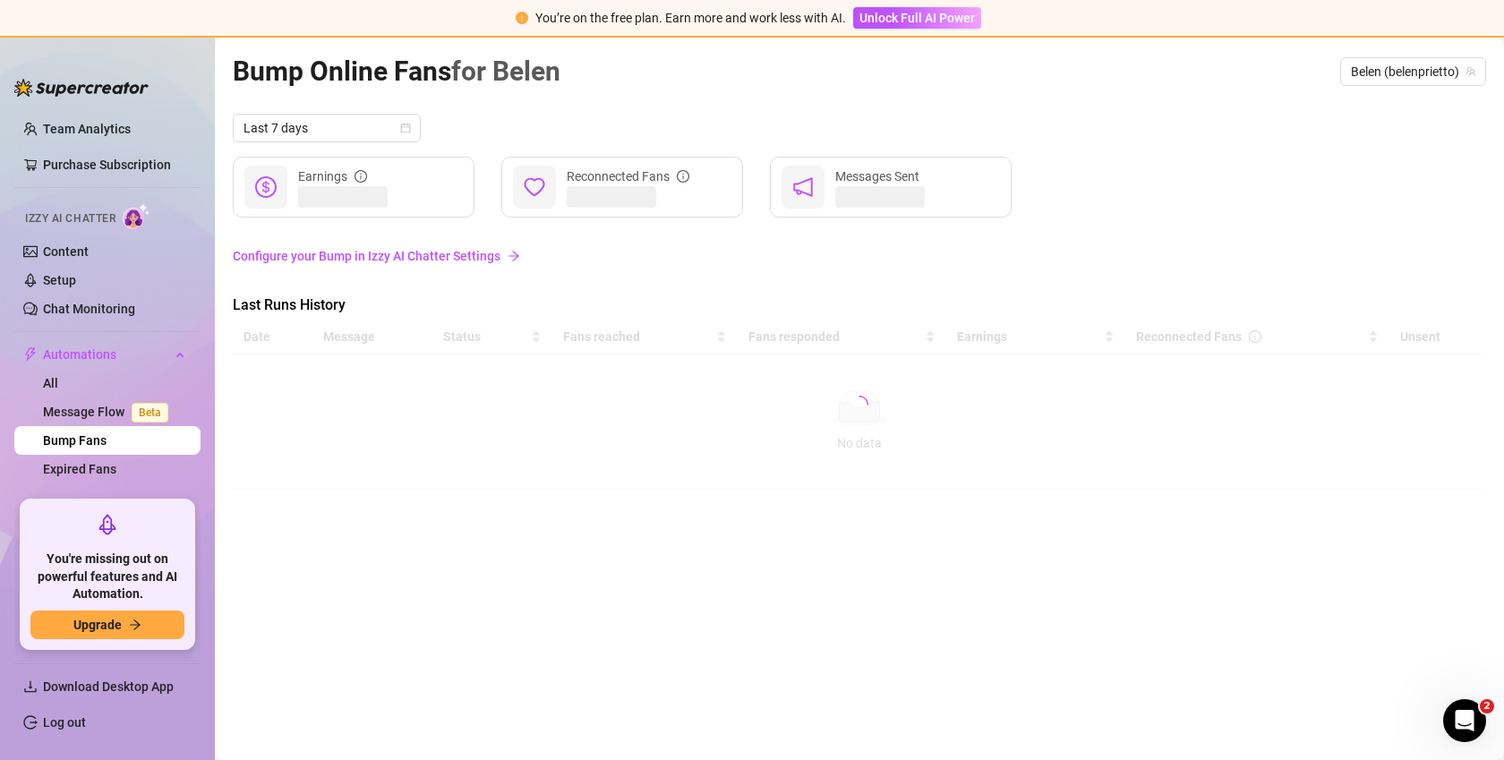
scroll to position [81, 0]
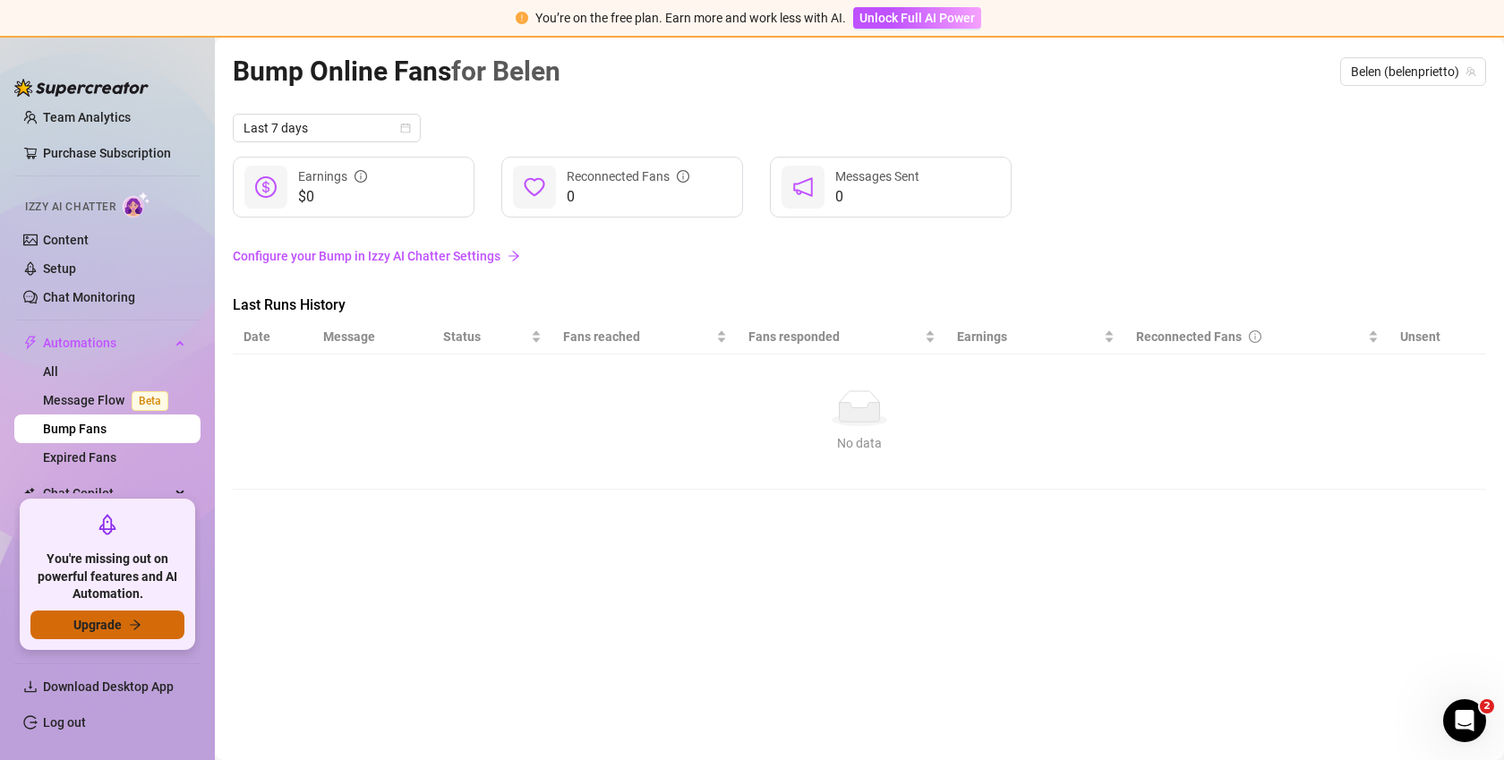
click at [102, 626] on span "Upgrade" at bounding box center [97, 625] width 48 height 14
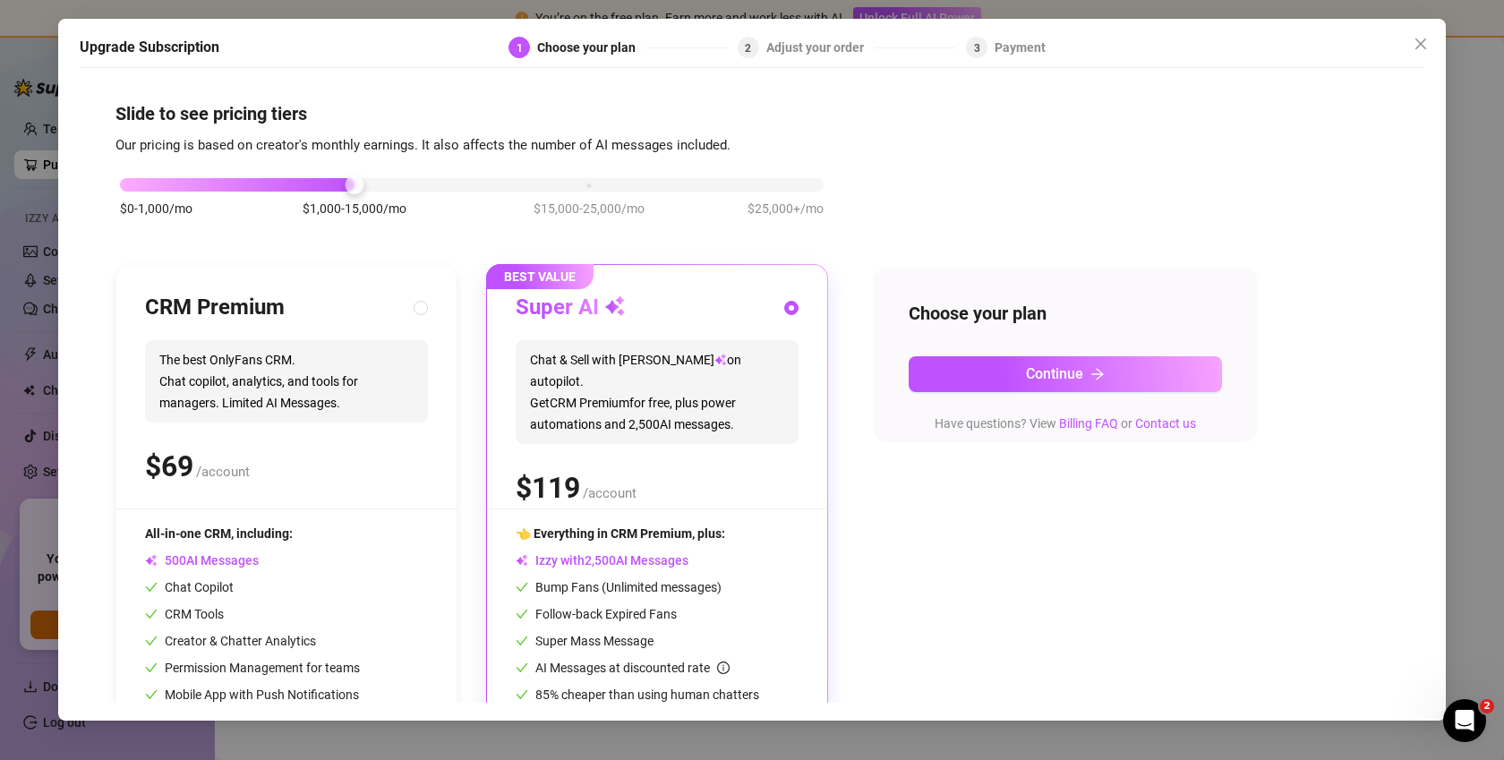
scroll to position [70, 0]
drag, startPoint x: 1418, startPoint y: 38, endPoint x: 1358, endPoint y: 4, distance: 69.0
click at [1418, 38] on icon "close" at bounding box center [1421, 44] width 14 height 14
